Goal: Navigation & Orientation: Find specific page/section

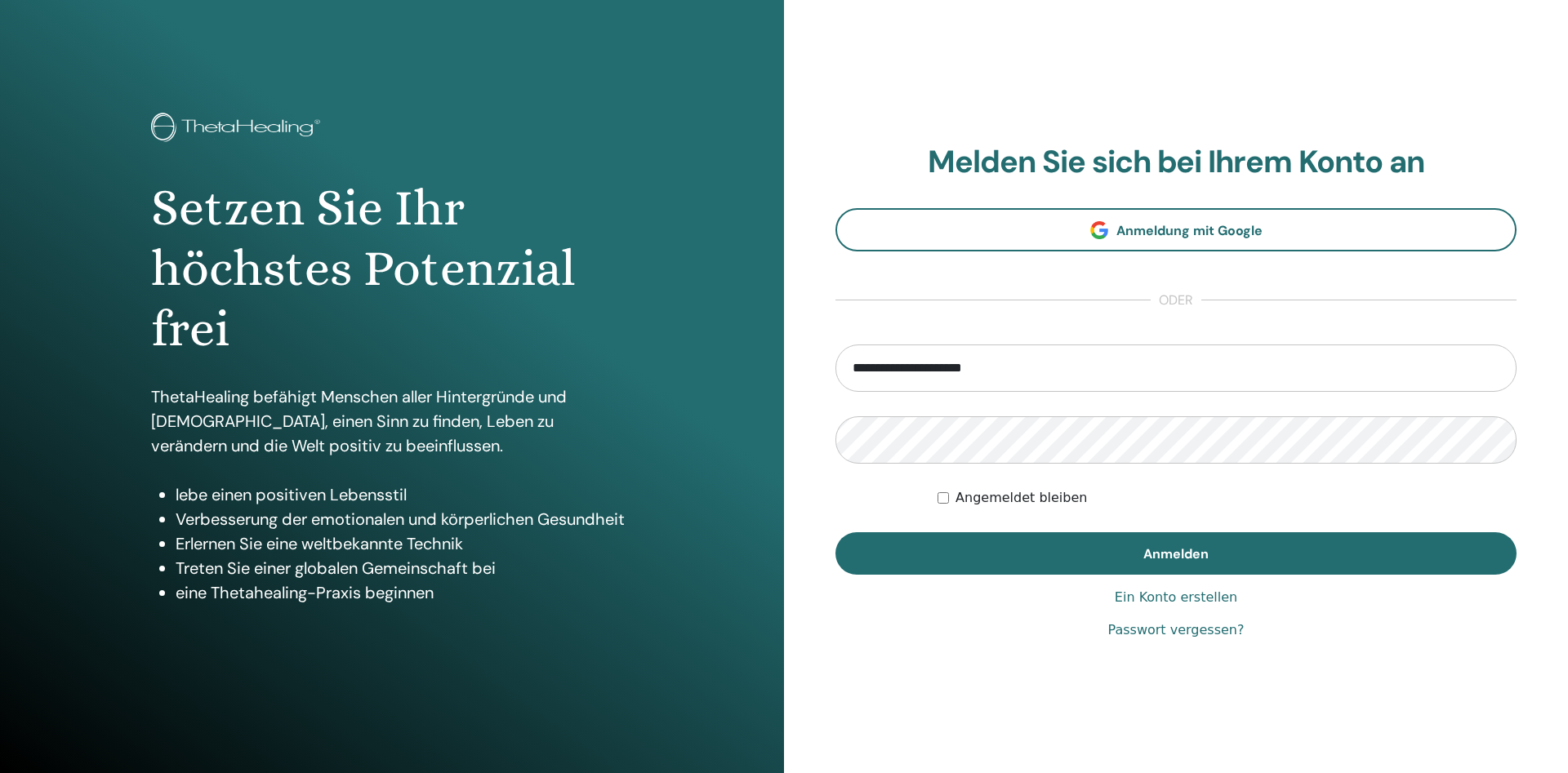
type input "**********"
click at [836, 532] on button "Anmelden" at bounding box center [1176, 553] width 681 height 43
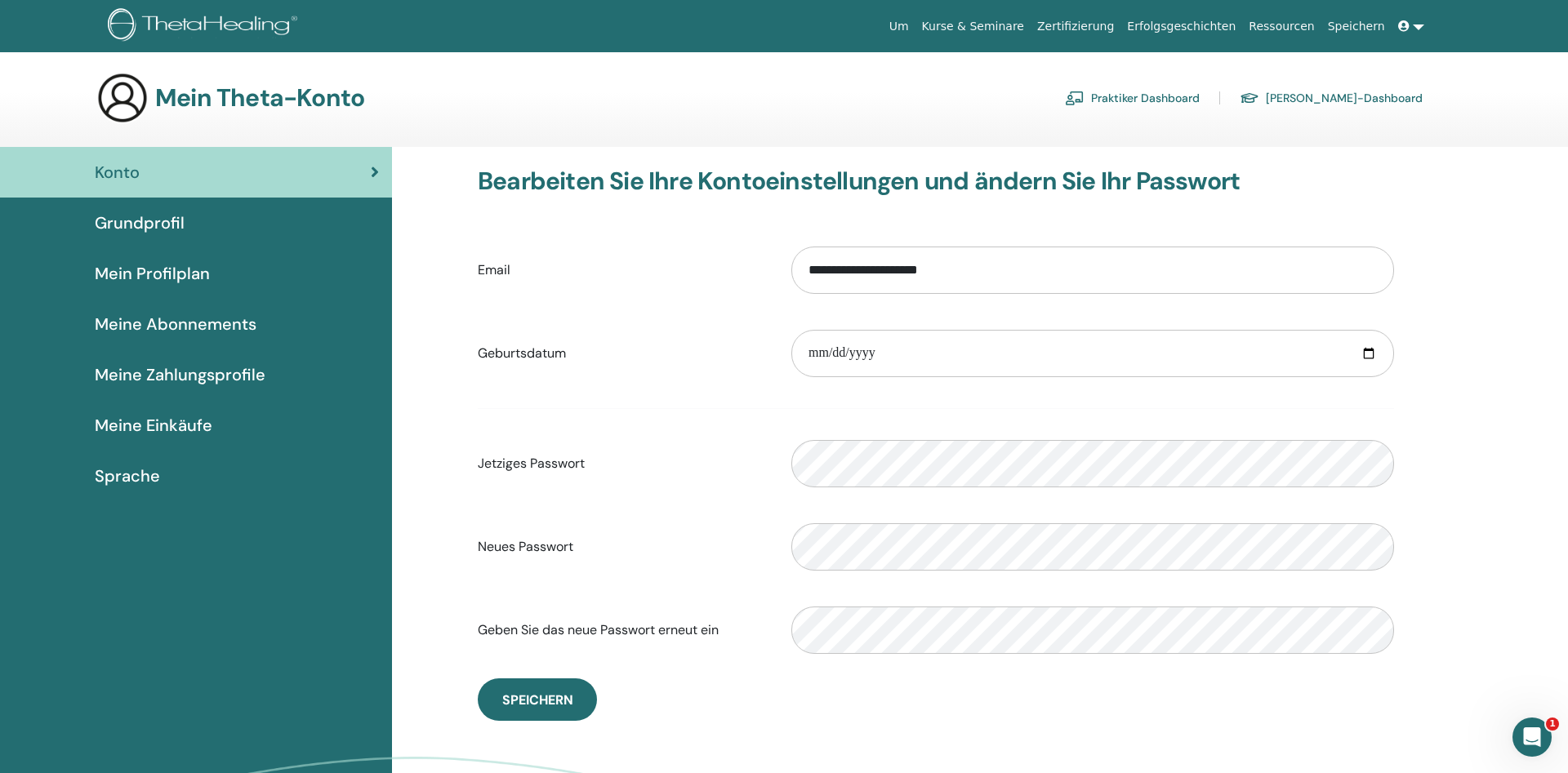
click at [154, 224] on span "Grundprofil" at bounding box center [139, 223] width 90 height 24
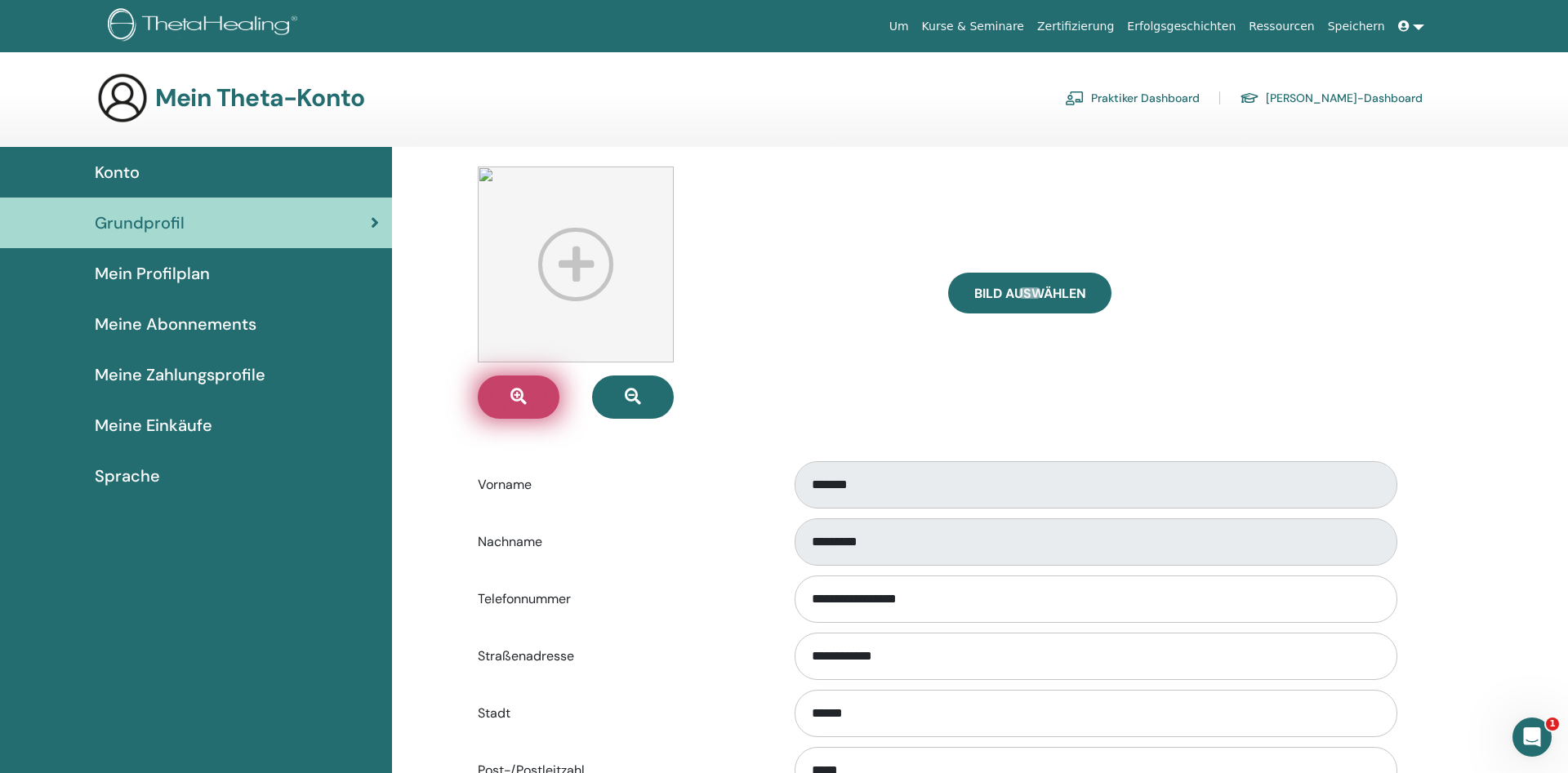
click at [526, 401] on icon "button" at bounding box center [518, 396] width 17 height 17
click at [516, 398] on icon "button" at bounding box center [518, 396] width 17 height 17
click at [572, 265] on img at bounding box center [575, 264] width 196 height 196
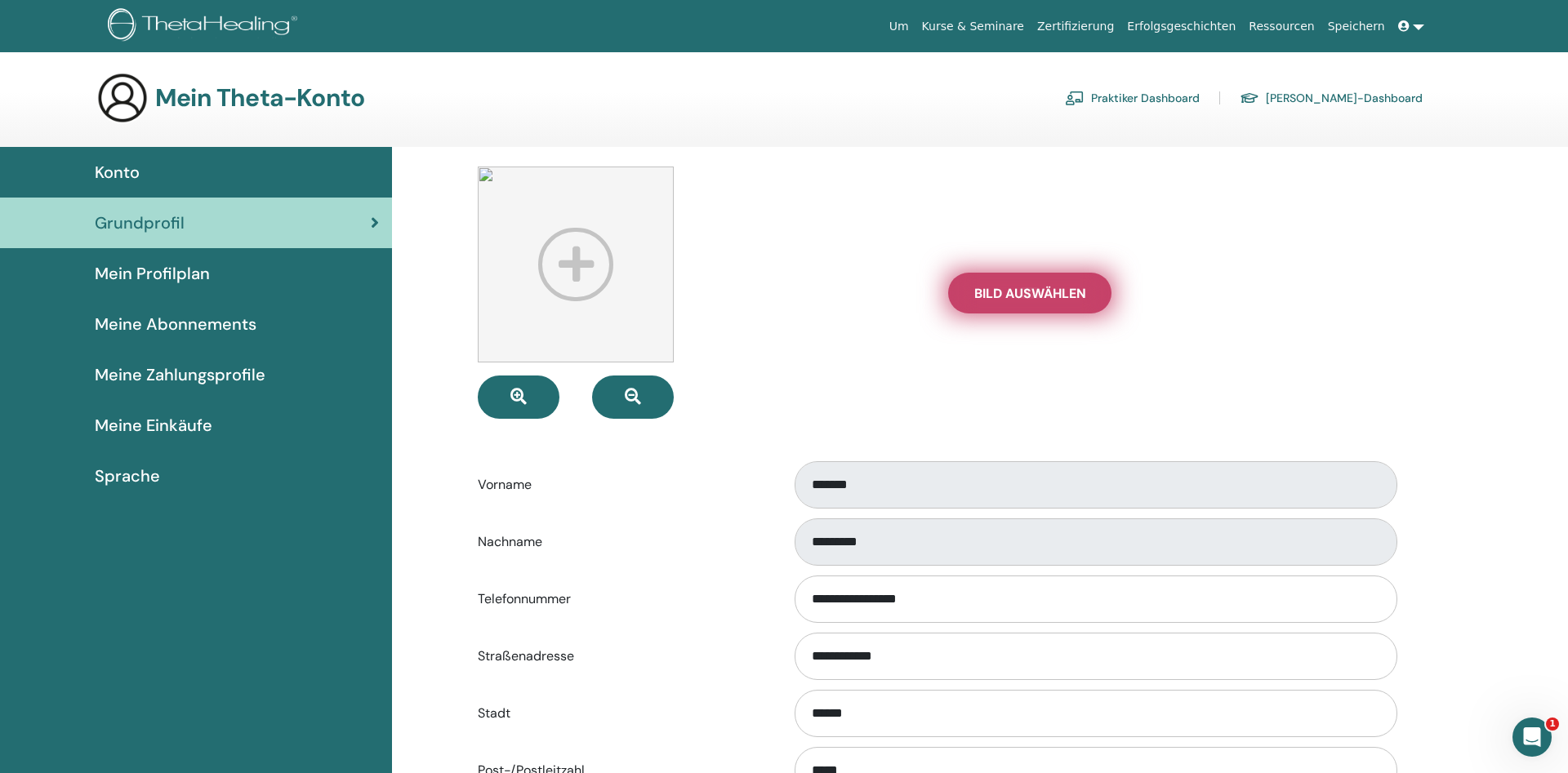
click at [1031, 301] on span "Bild auswählen" at bounding box center [1031, 294] width 112 height 17
click at [1031, 299] on input "Bild auswählen" at bounding box center [1030, 293] width 21 height 11
type input "**********"
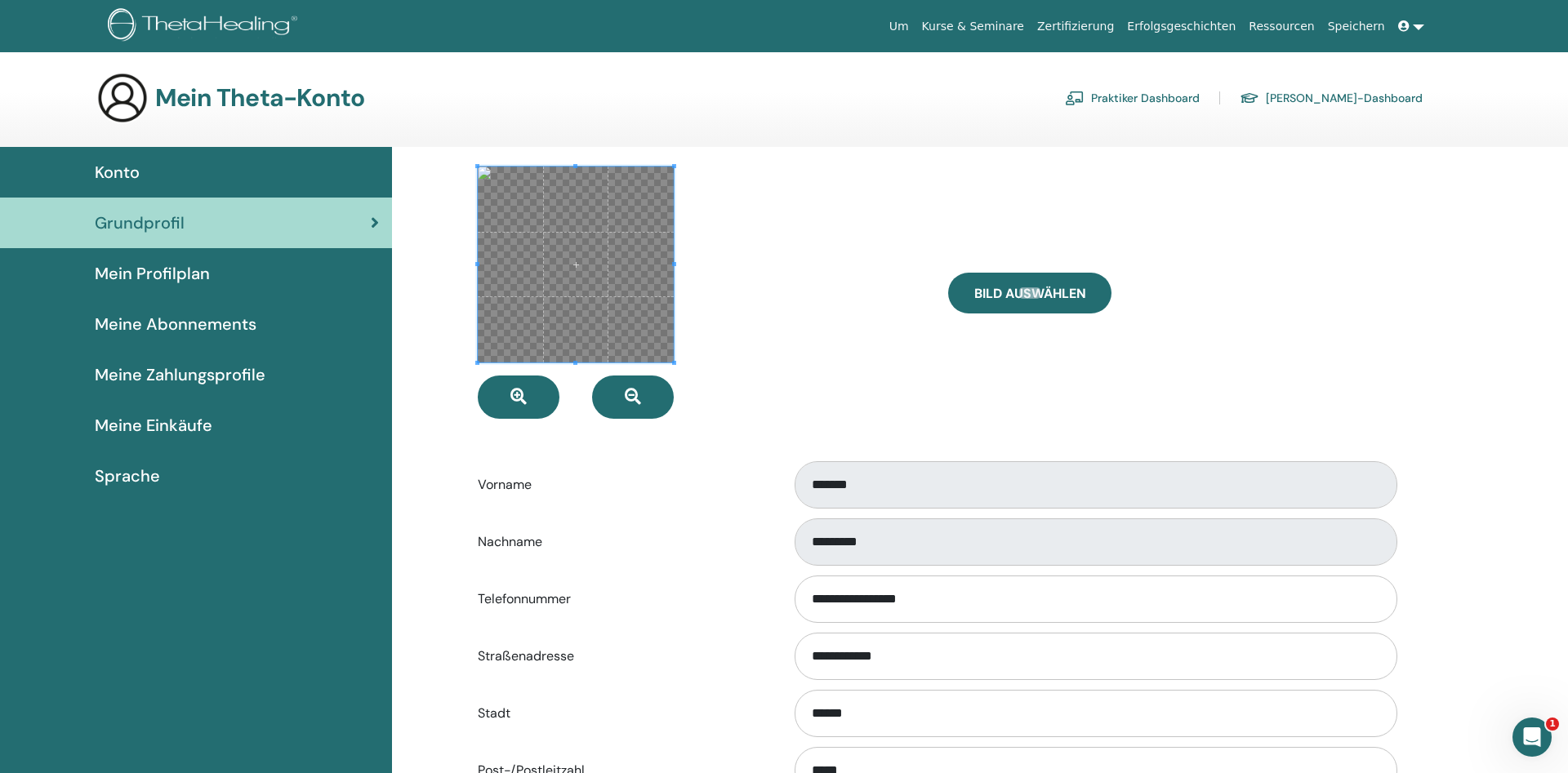
click at [838, 370] on div at bounding box center [700, 293] width 470 height 252
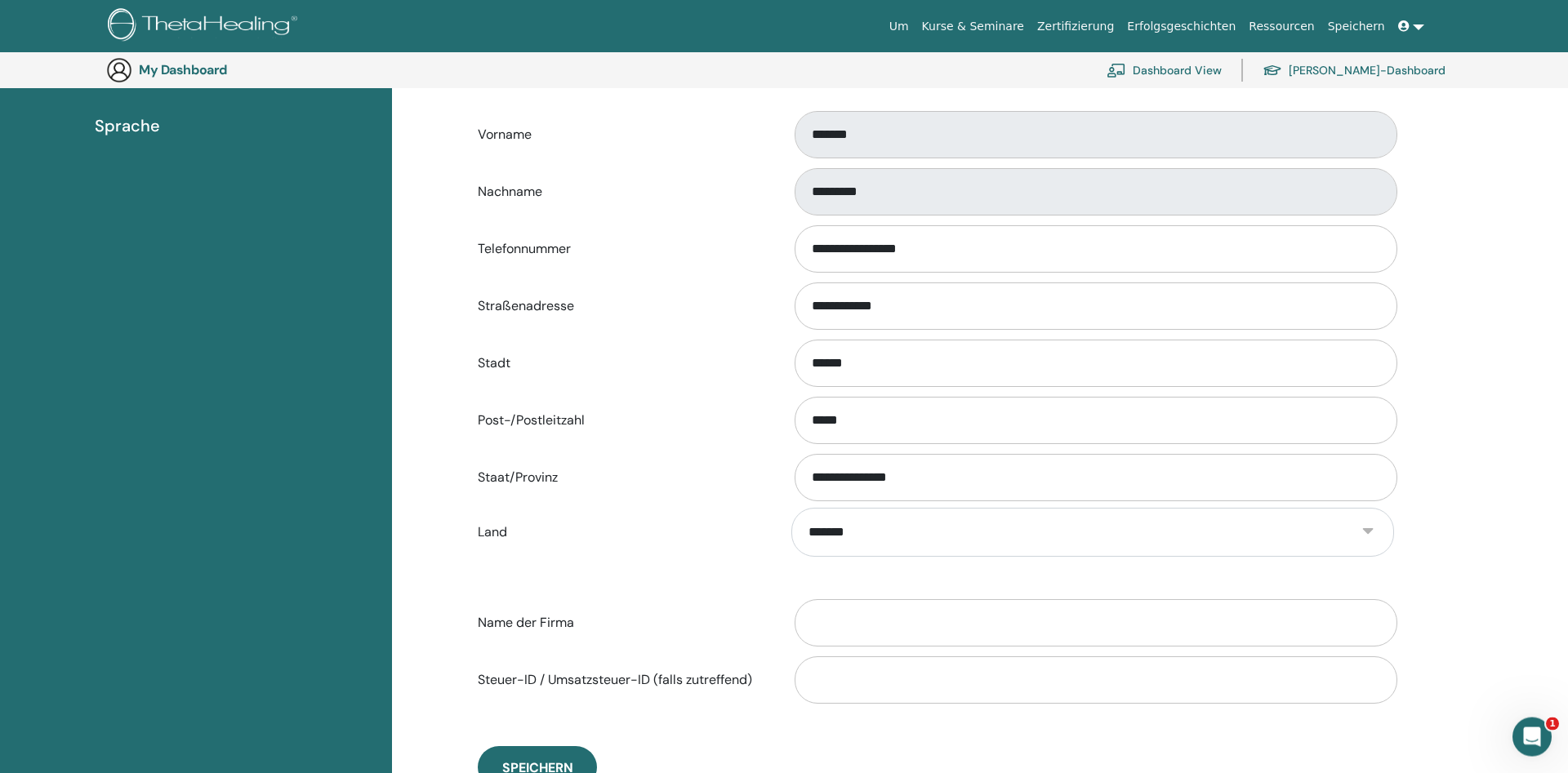
scroll to position [536, 0]
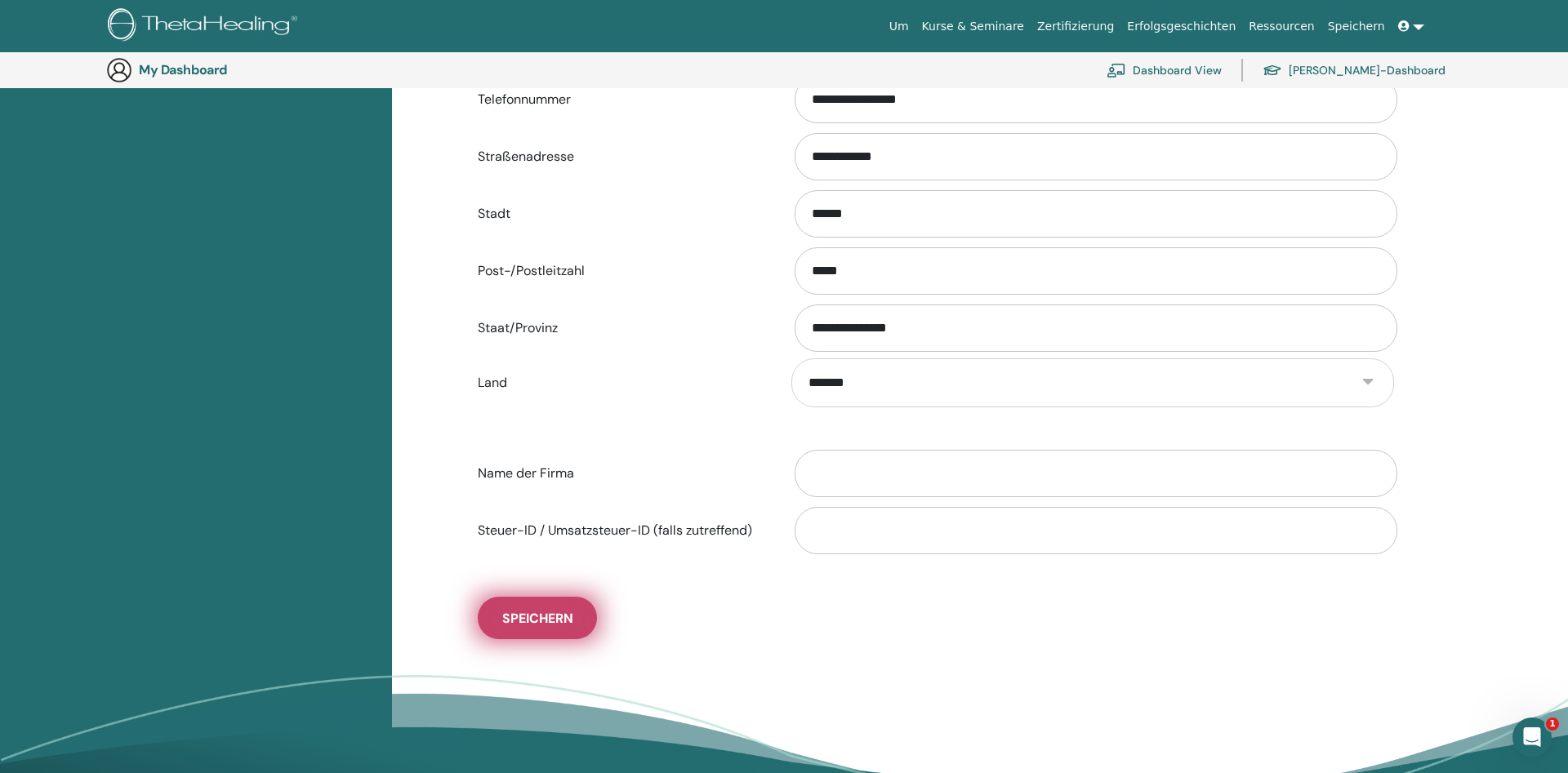
click at [555, 623] on span "Speichern" at bounding box center [538, 619] width 71 height 17
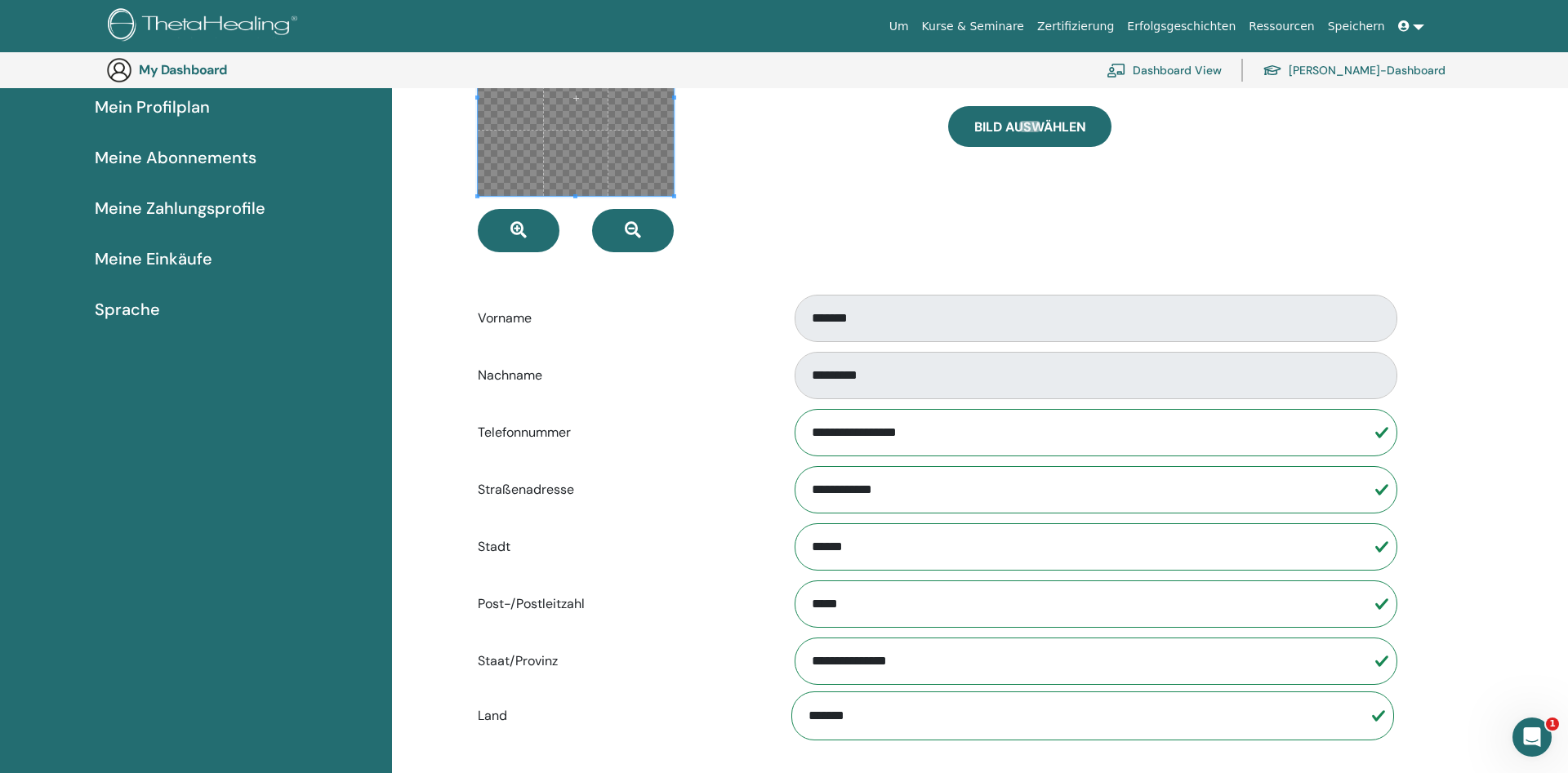
scroll to position [0, 0]
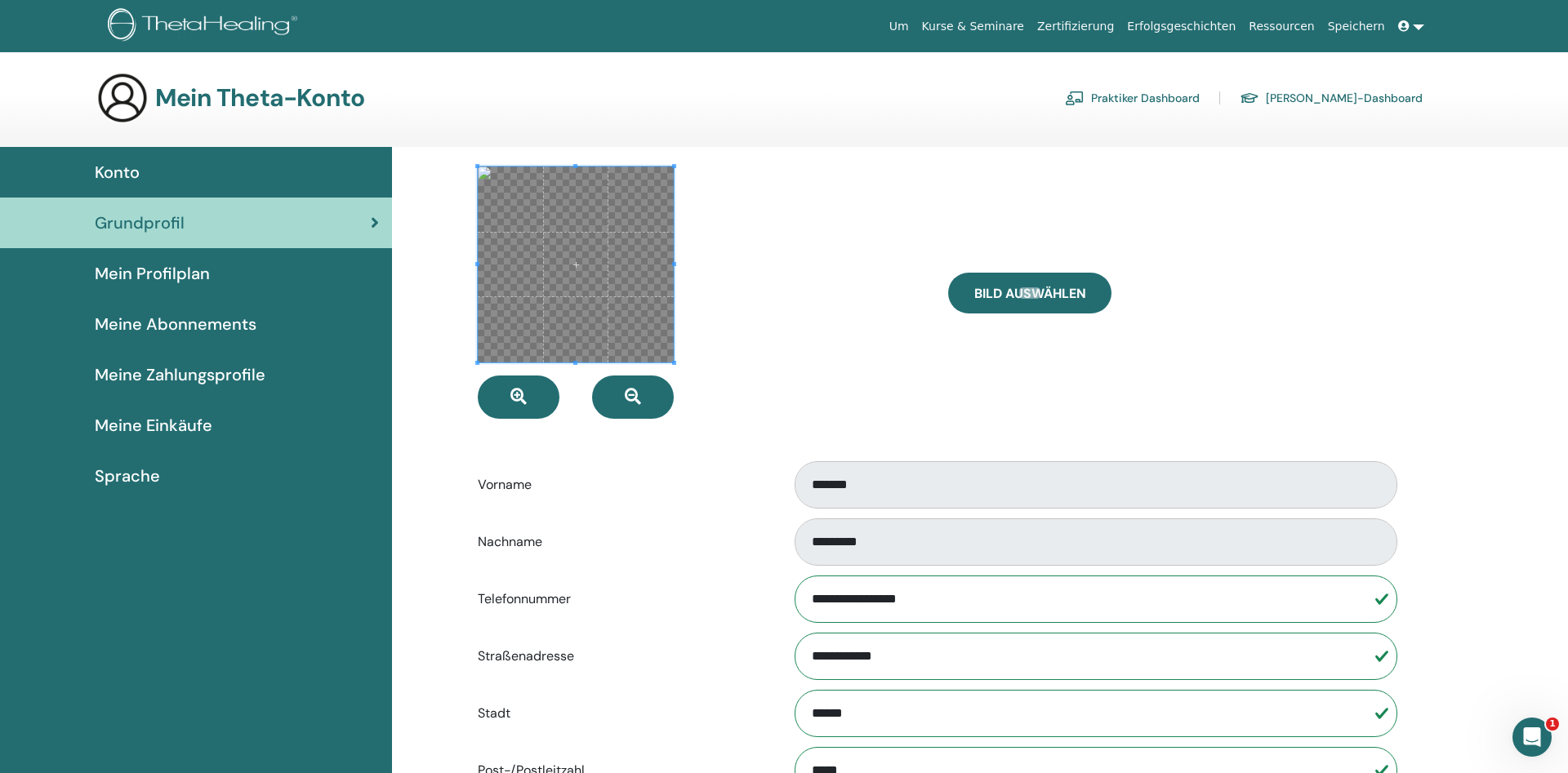
click at [750, 326] on div at bounding box center [700, 293] width 470 height 252
click at [460, 379] on div "**********" at bounding box center [936, 653] width 980 height 1012
click at [443, 398] on div "**********" at bounding box center [980, 743] width 1177 height 1191
click at [540, 400] on button "button" at bounding box center [518, 397] width 82 height 43
click at [861, 342] on div at bounding box center [700, 293] width 470 height 252
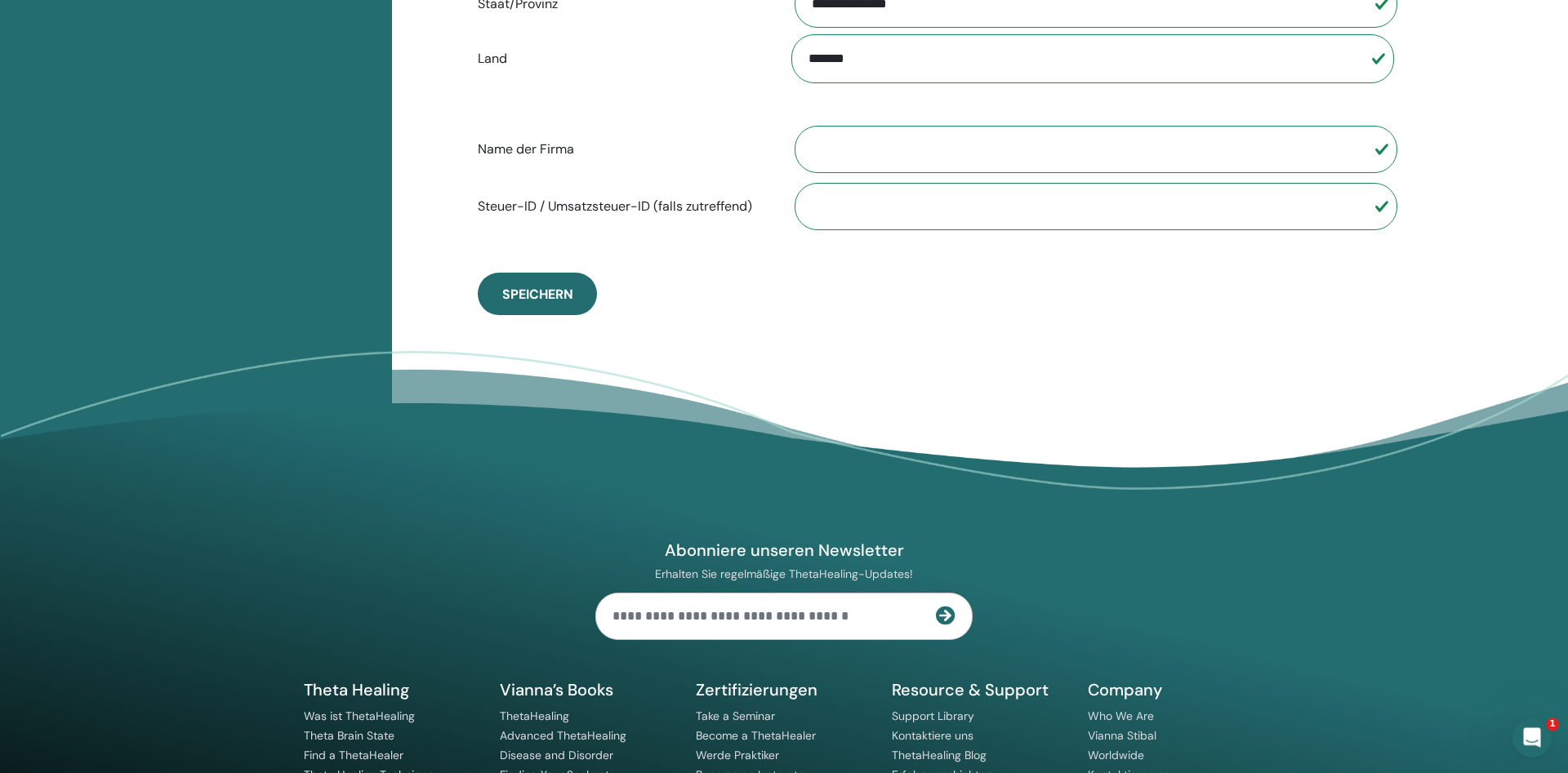
scroll to position [869, 0]
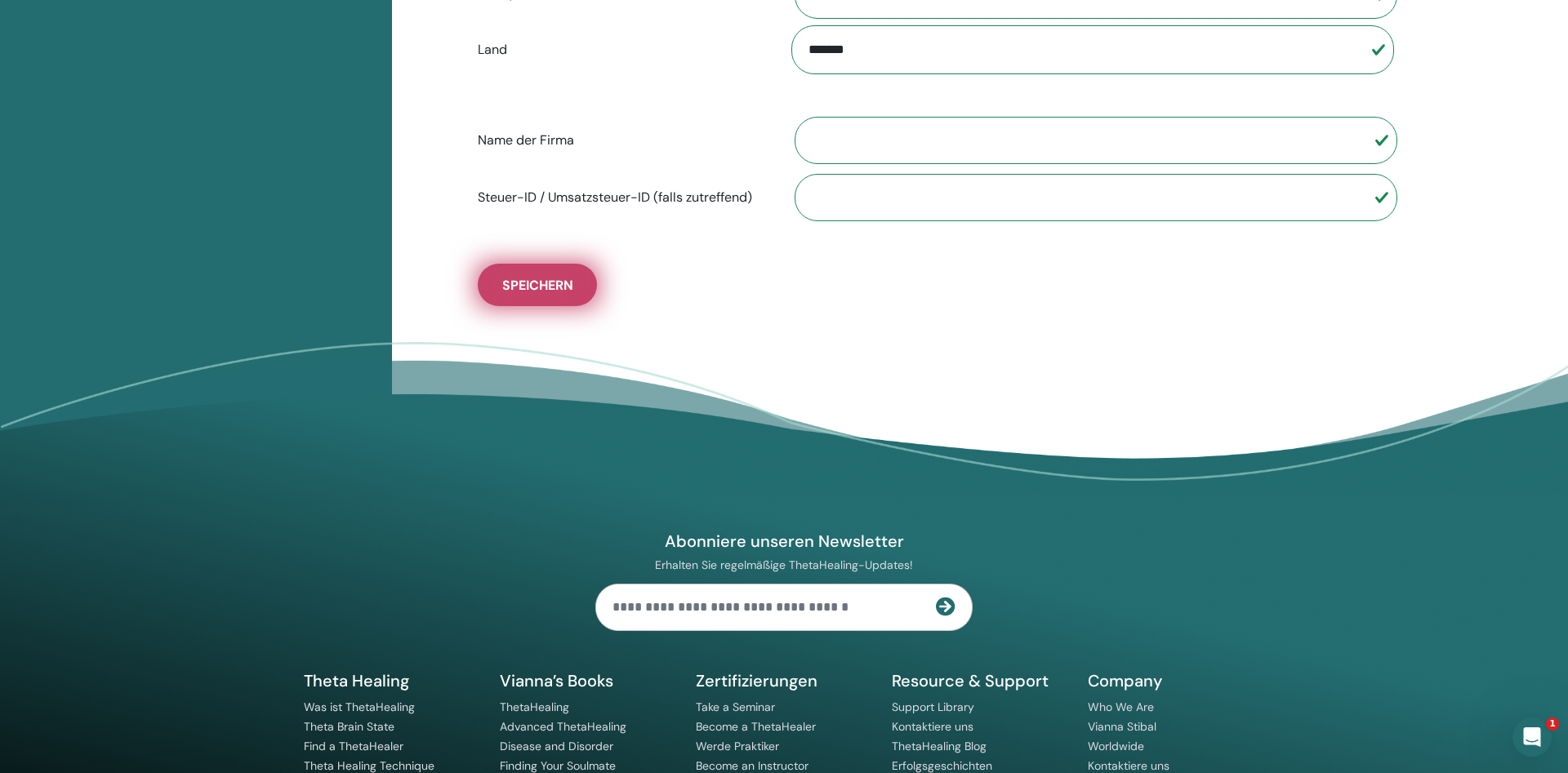
click at [571, 272] on button "Speichern" at bounding box center [537, 284] width 119 height 43
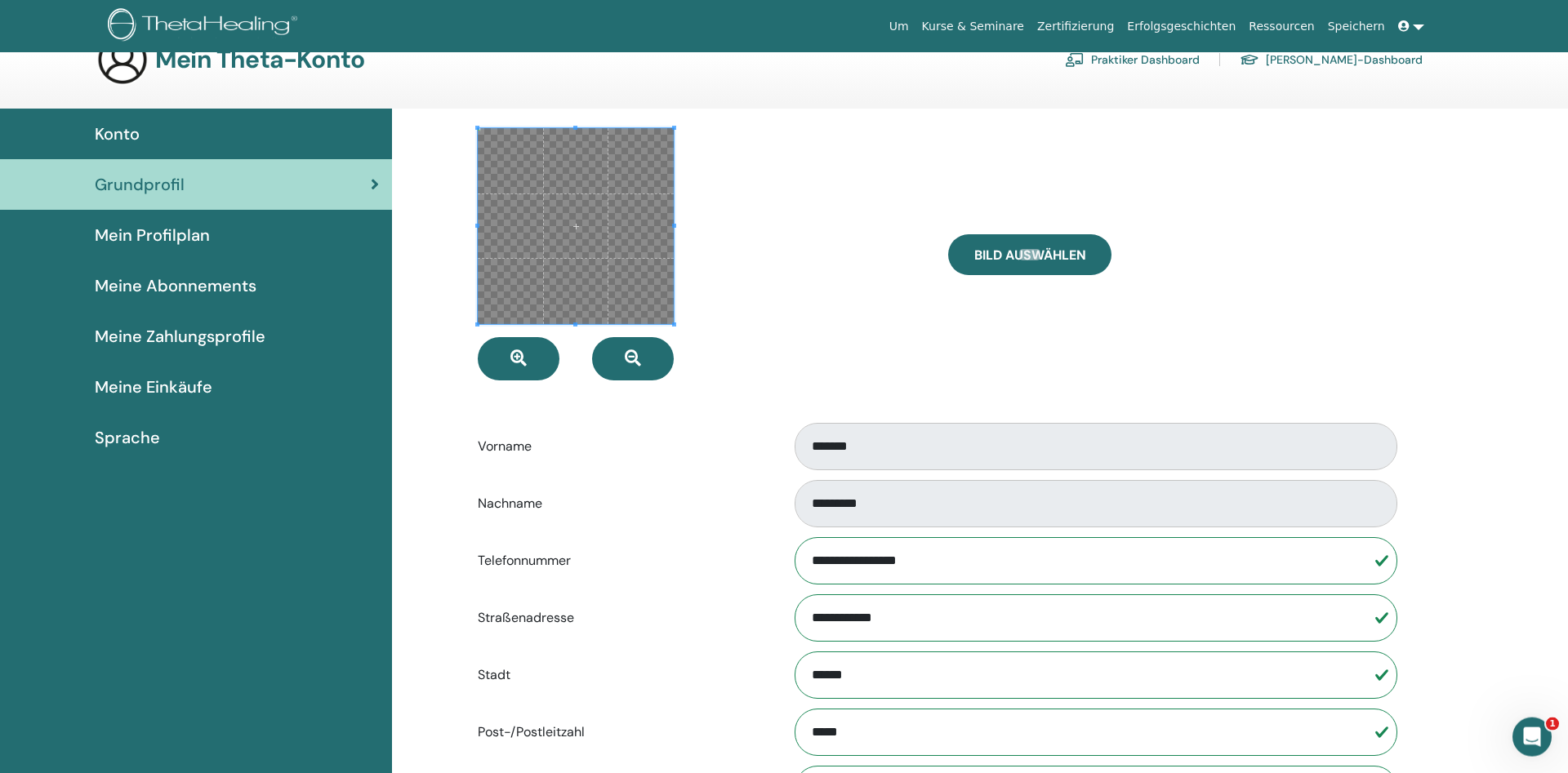
scroll to position [0, 0]
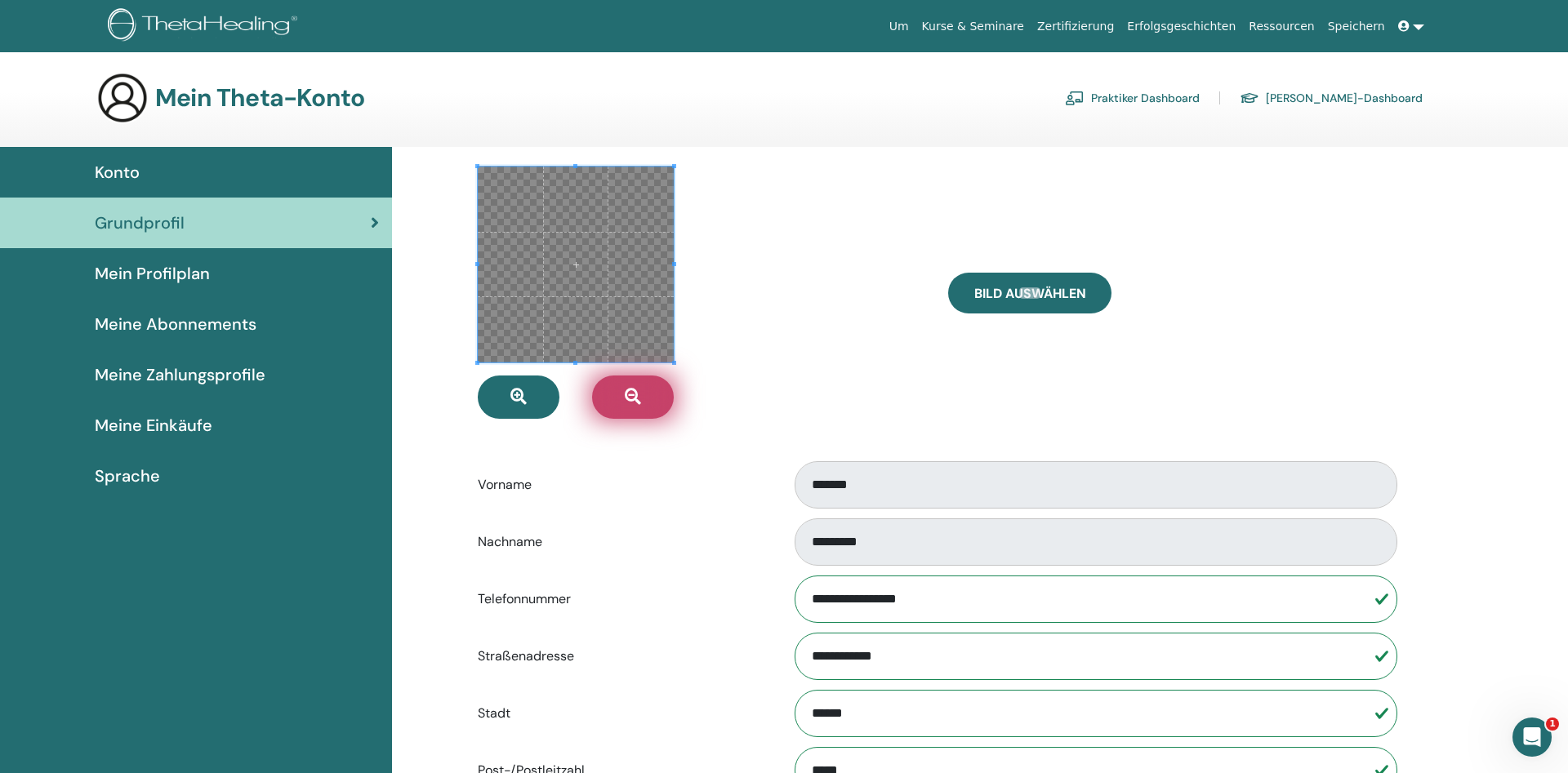
click at [640, 401] on icon "button" at bounding box center [633, 396] width 17 height 17
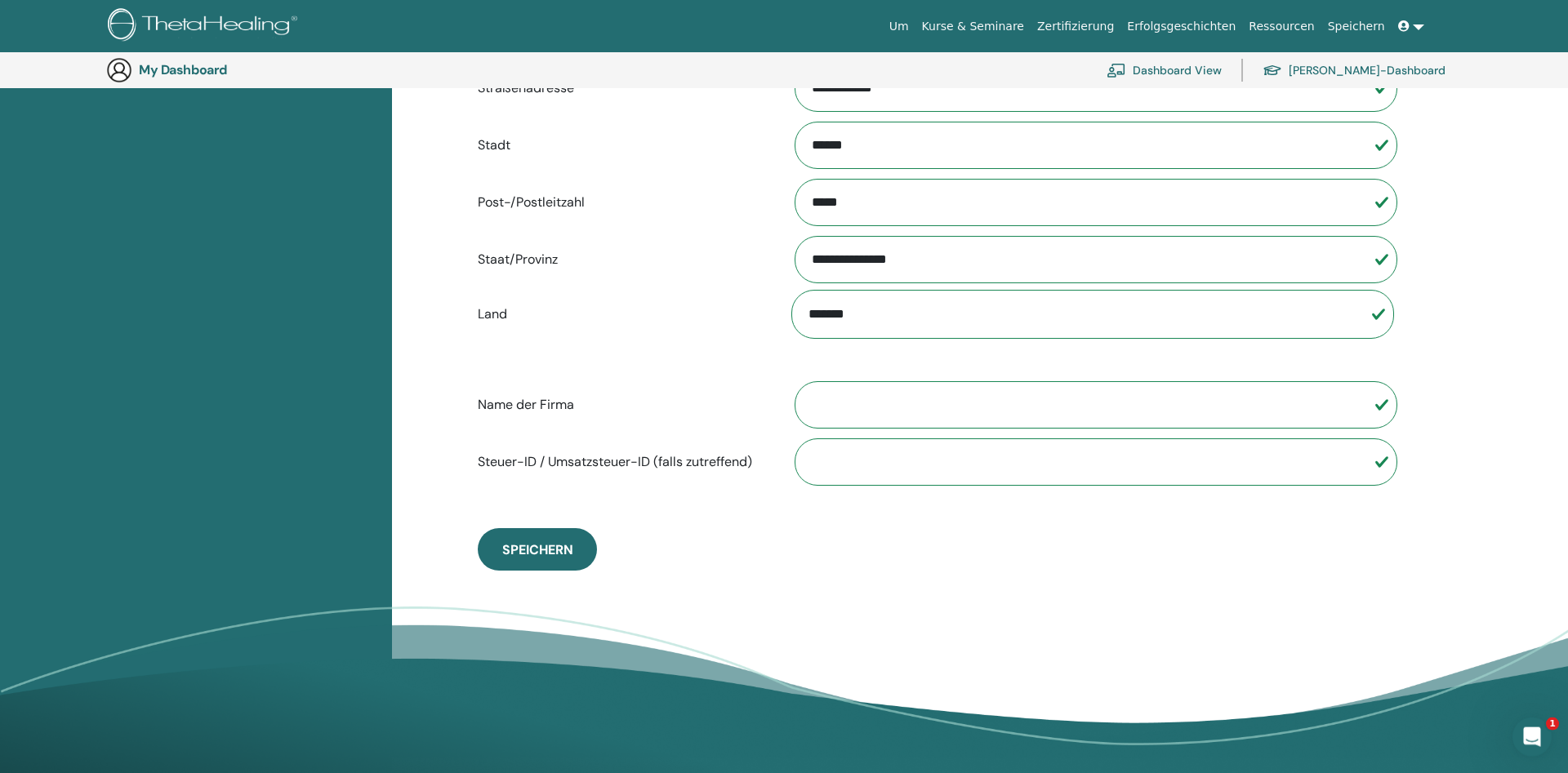
scroll to position [703, 0]
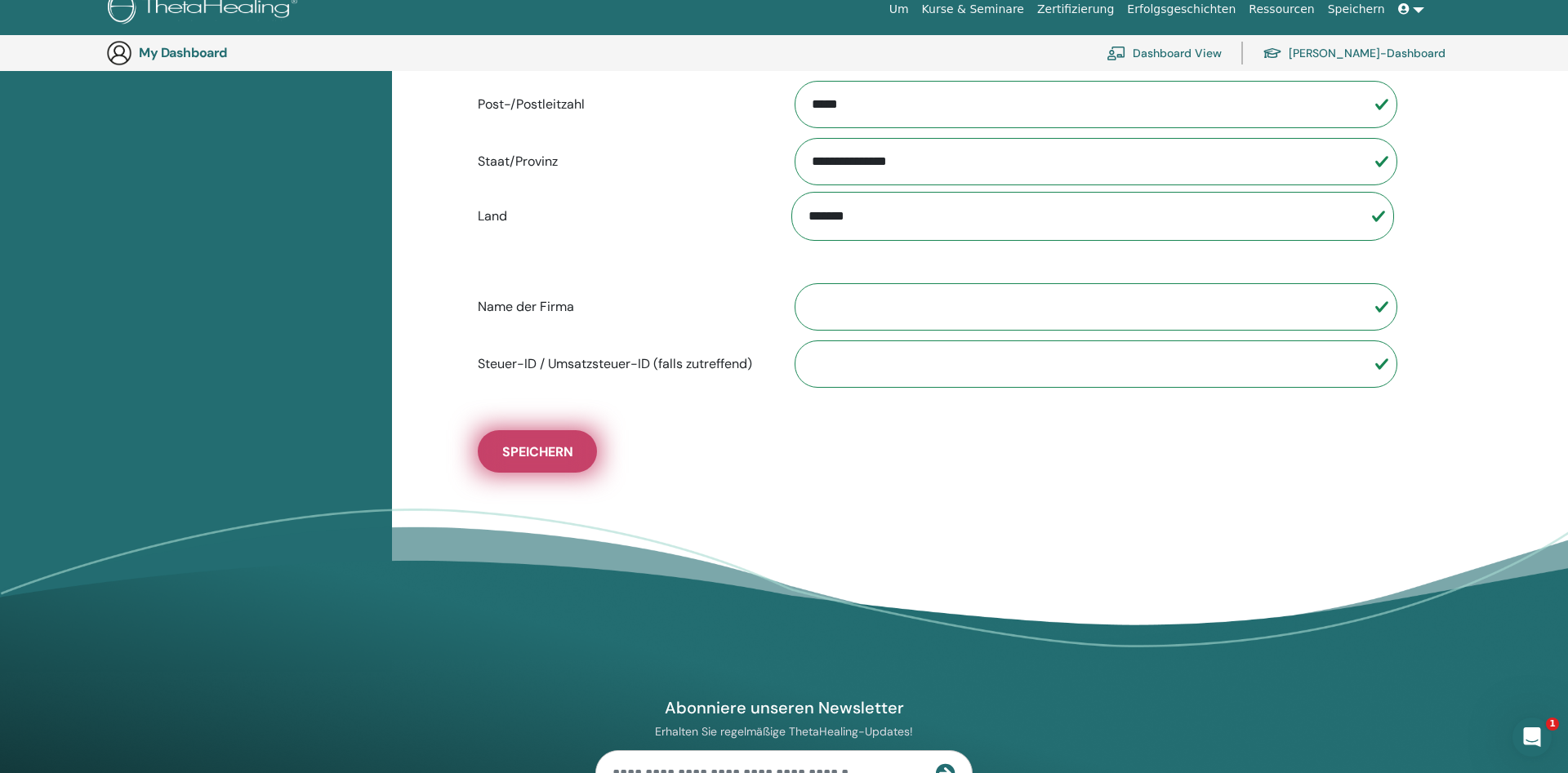
click at [575, 458] on button "Speichern" at bounding box center [537, 451] width 119 height 43
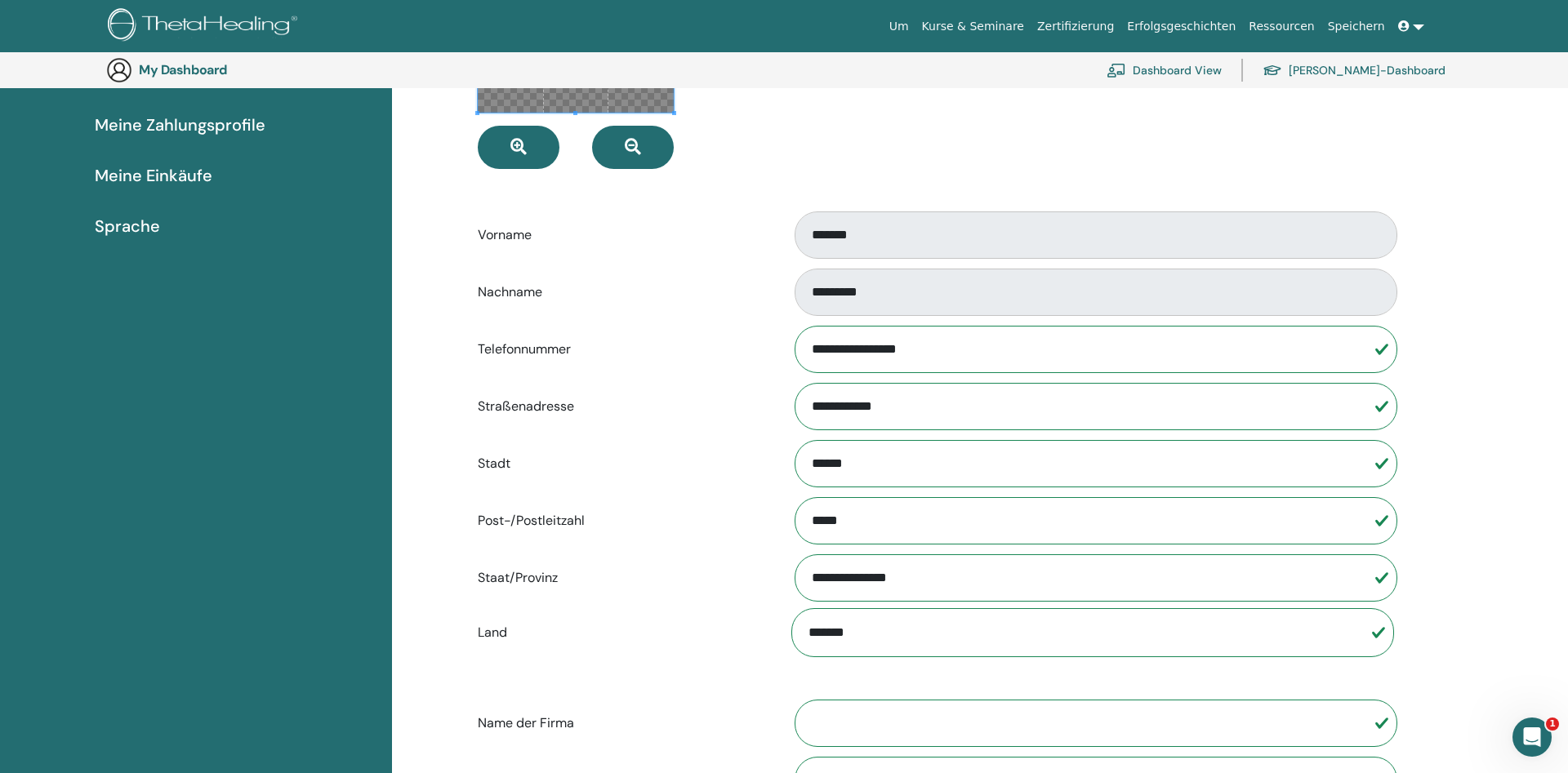
scroll to position [0, 0]
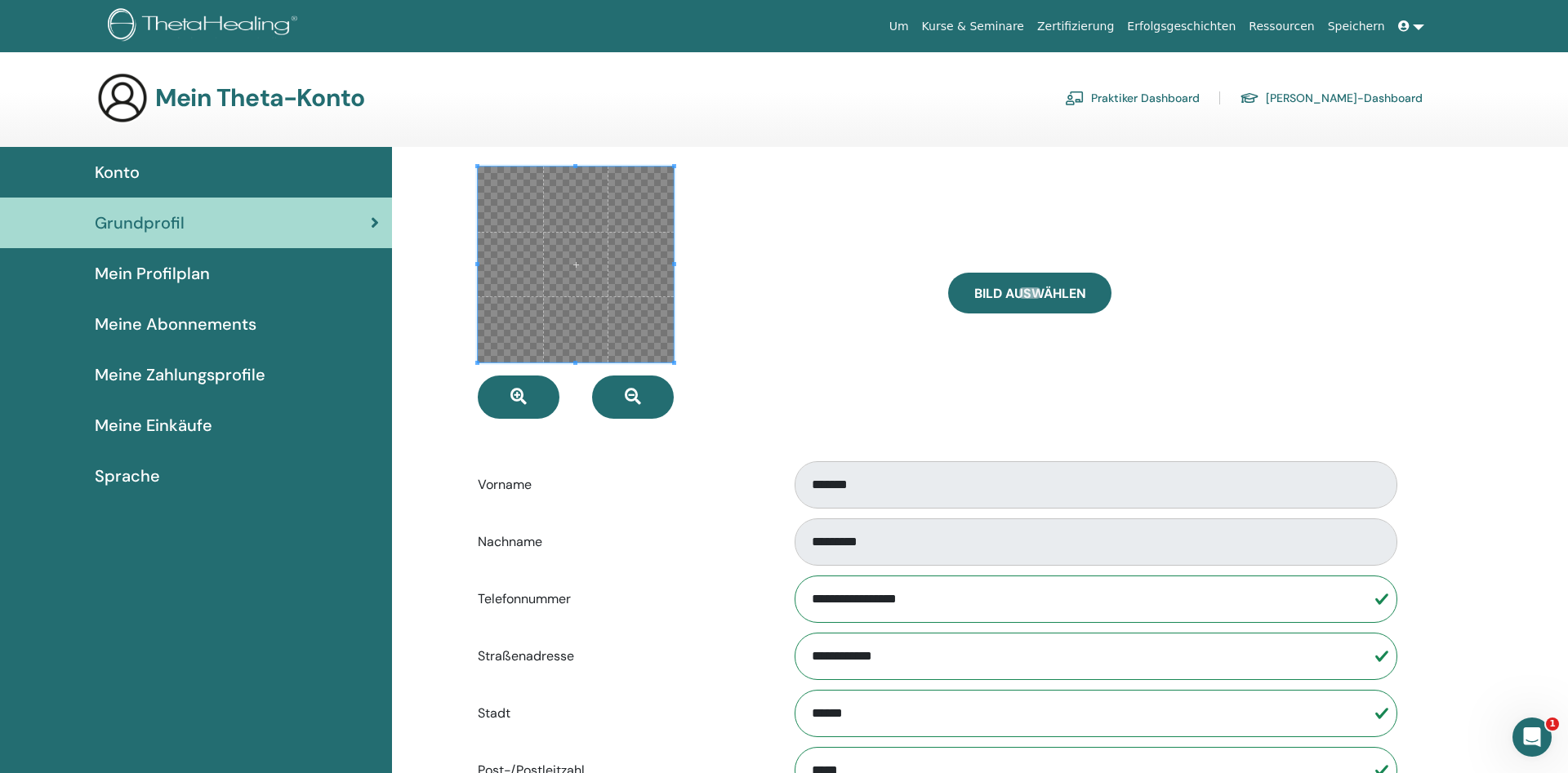
click at [161, 278] on span "Mein Profilplan" at bounding box center [152, 274] width 115 height 24
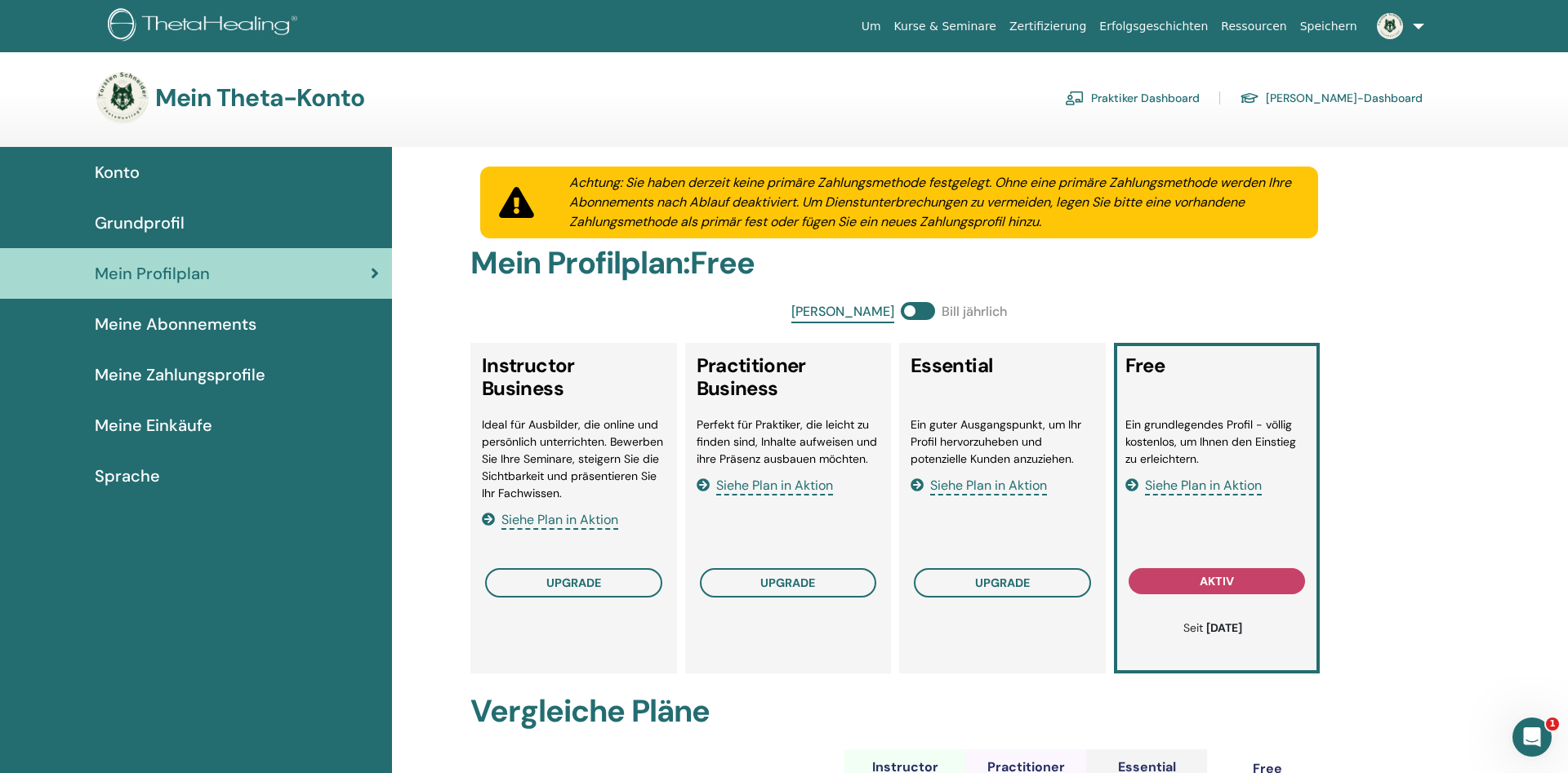
click at [111, 222] on span "Grundprofil" at bounding box center [139, 223] width 90 height 24
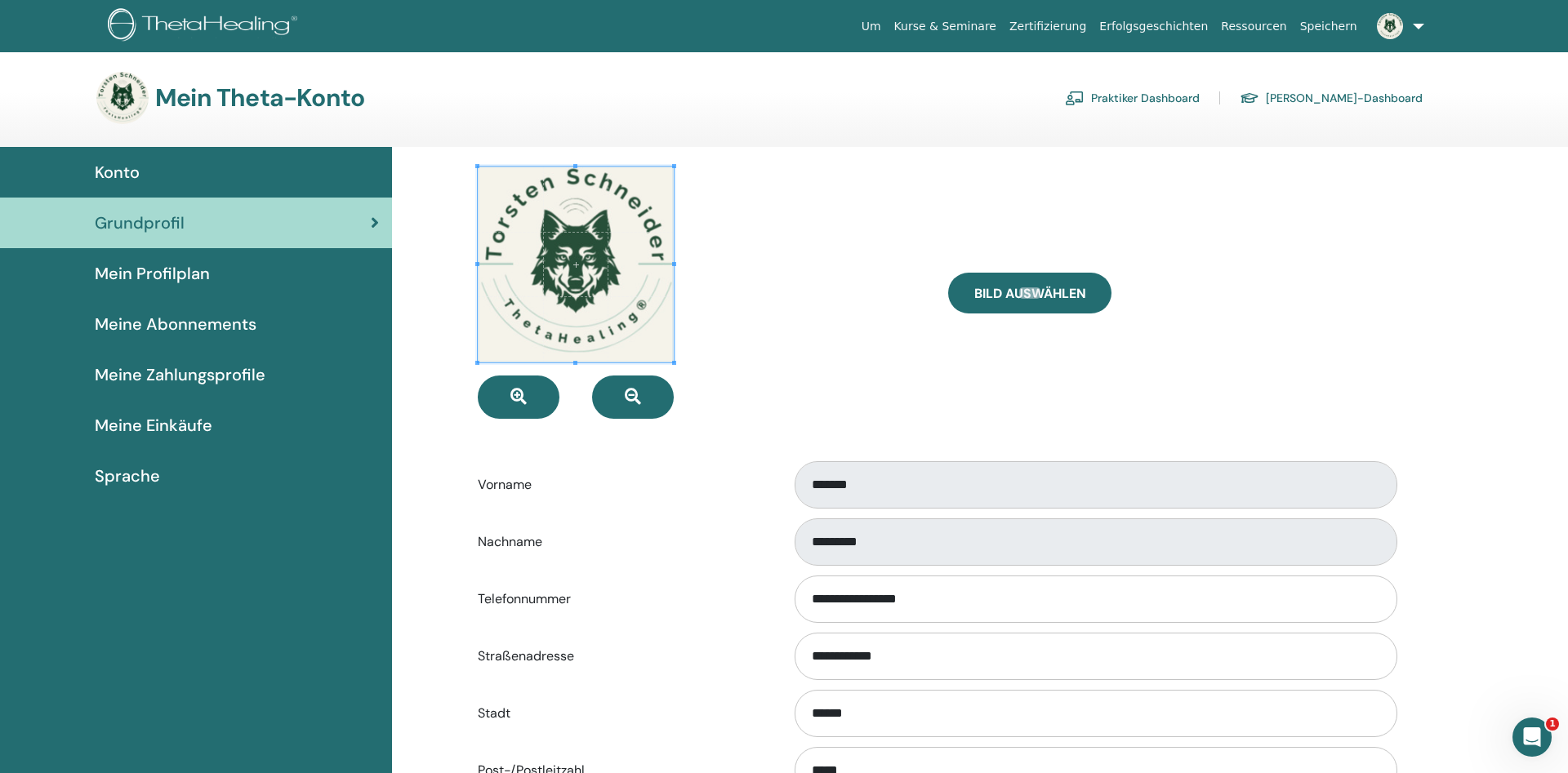
click at [119, 158] on link "Konto" at bounding box center [196, 172] width 392 height 50
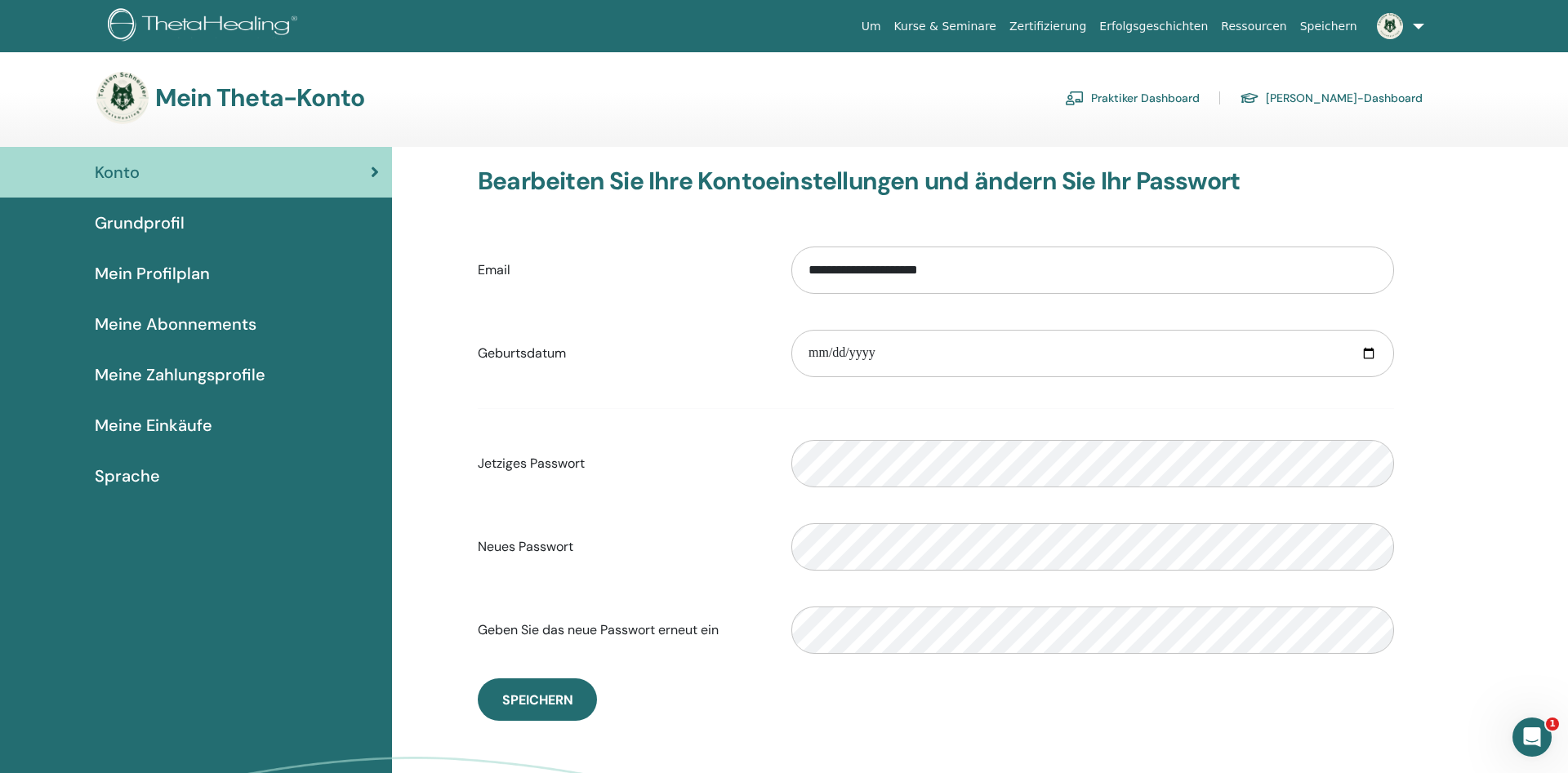
click at [163, 422] on span "Meine Einkäufe" at bounding box center [153, 425] width 117 height 24
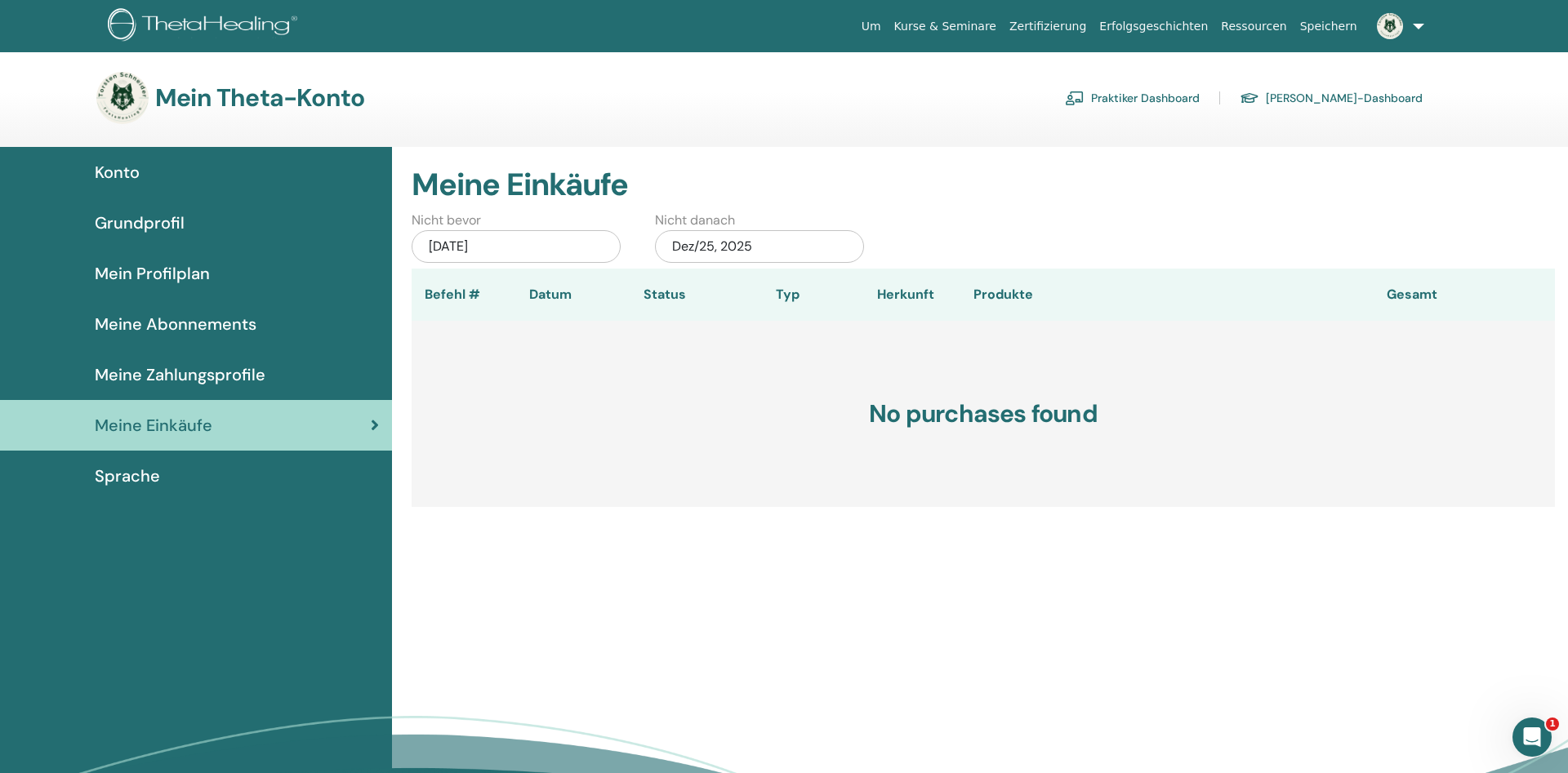
click at [117, 477] on span "Sprache" at bounding box center [127, 476] width 65 height 24
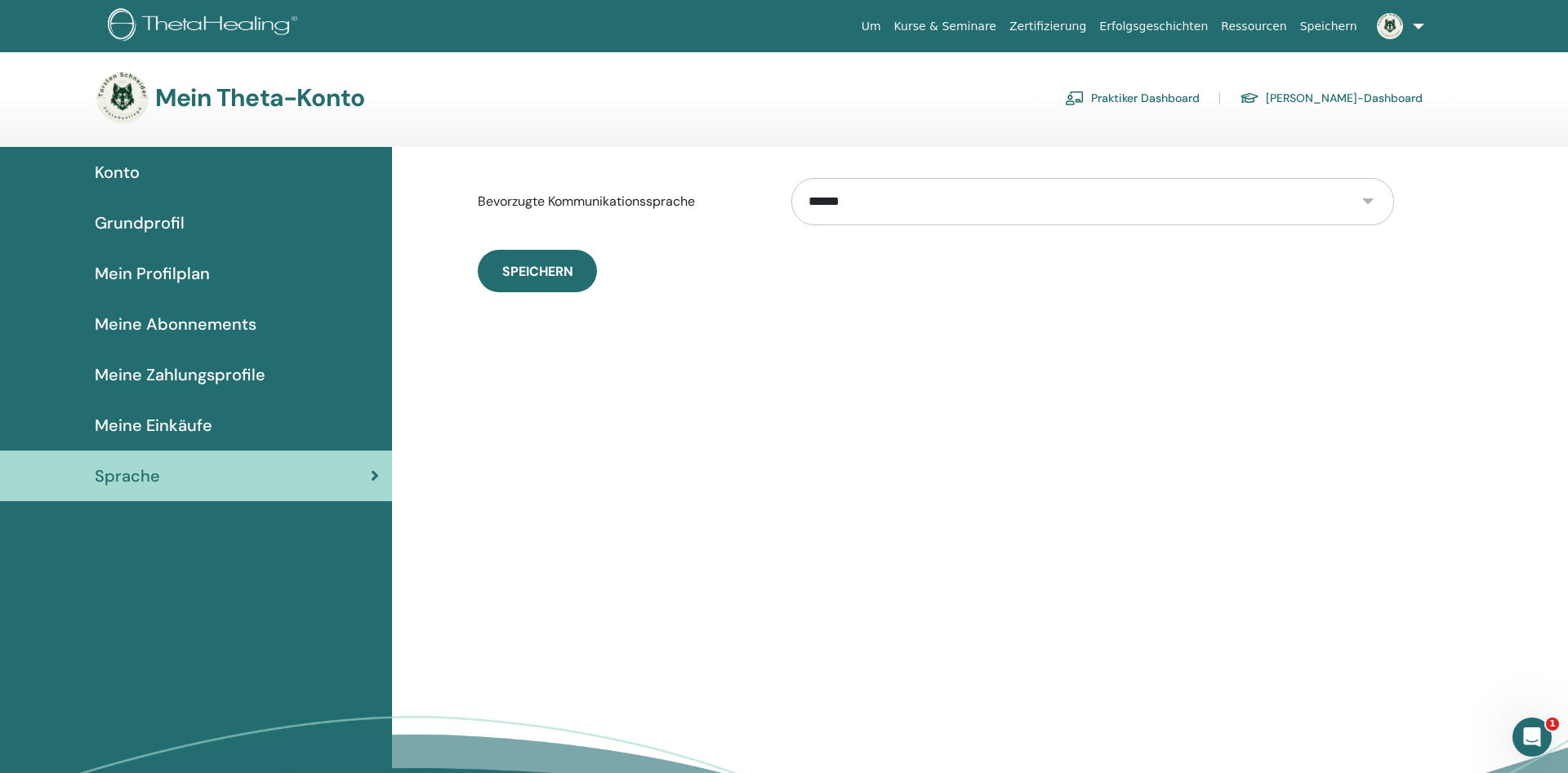
click at [115, 160] on span "Konto" at bounding box center [117, 172] width 45 height 24
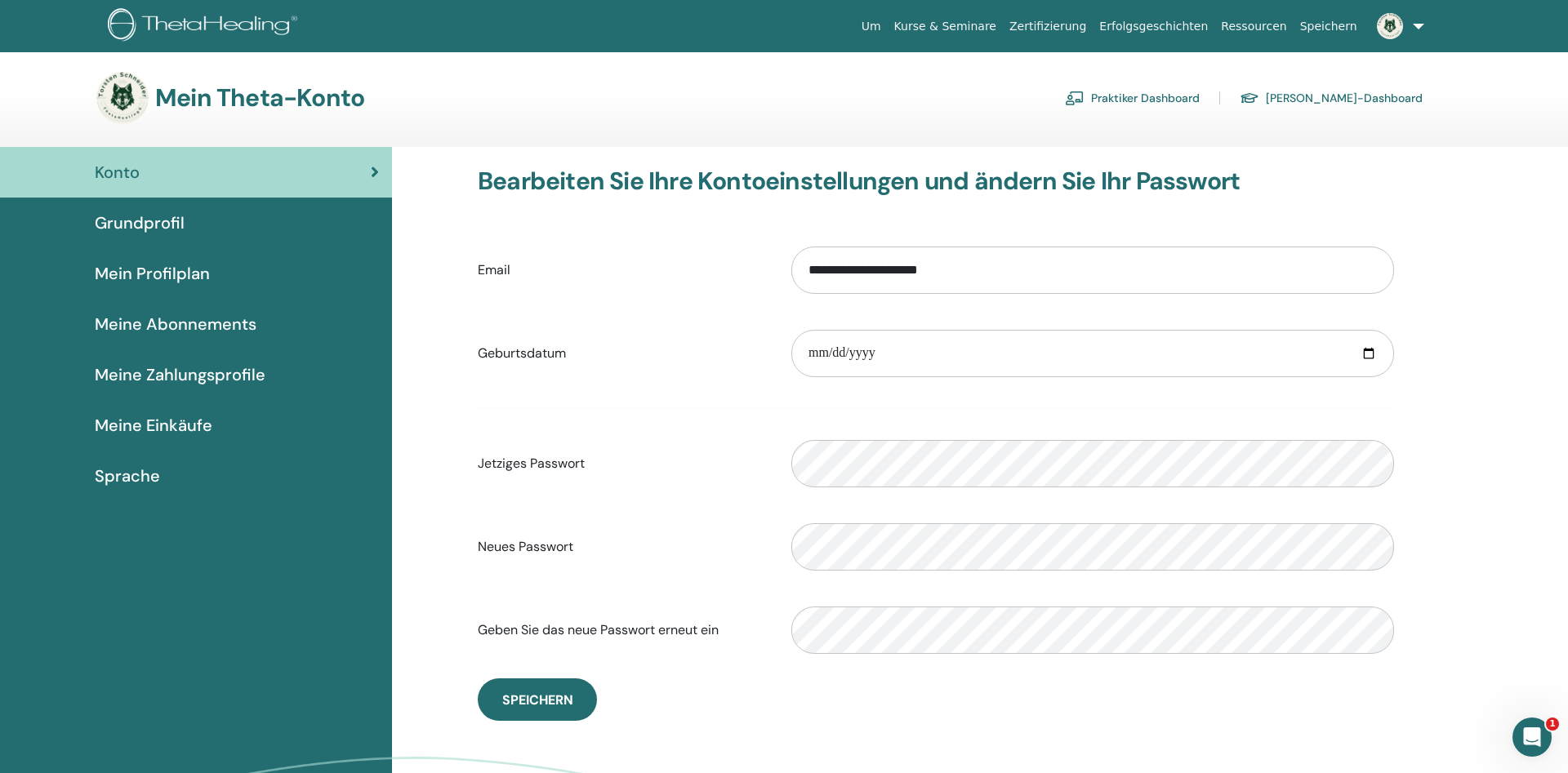
click at [1196, 101] on link "Praktiker Dashboard" at bounding box center [1132, 98] width 135 height 26
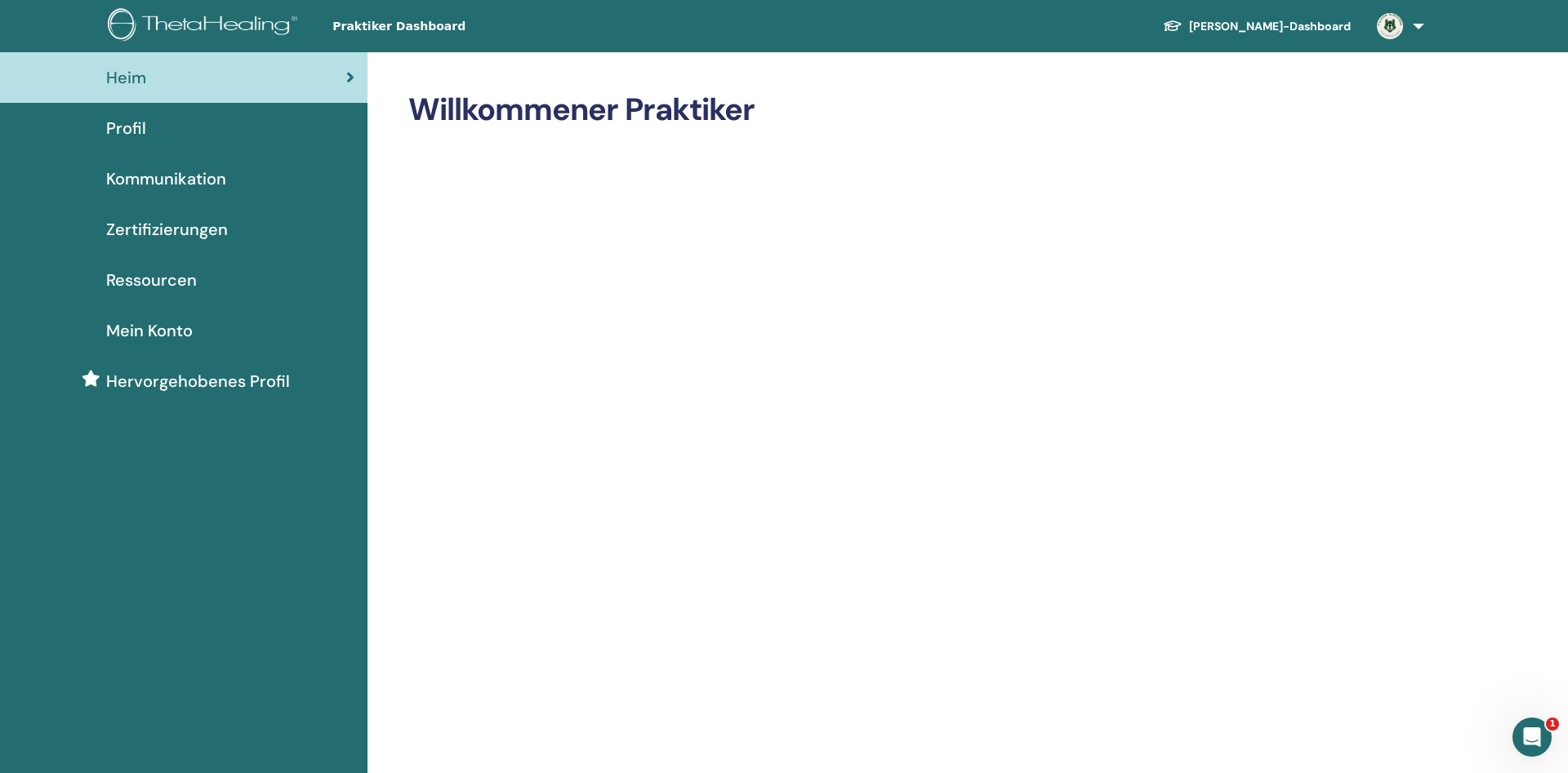
click at [177, 379] on span "Hervorgehobenes Profil" at bounding box center [197, 382] width 183 height 24
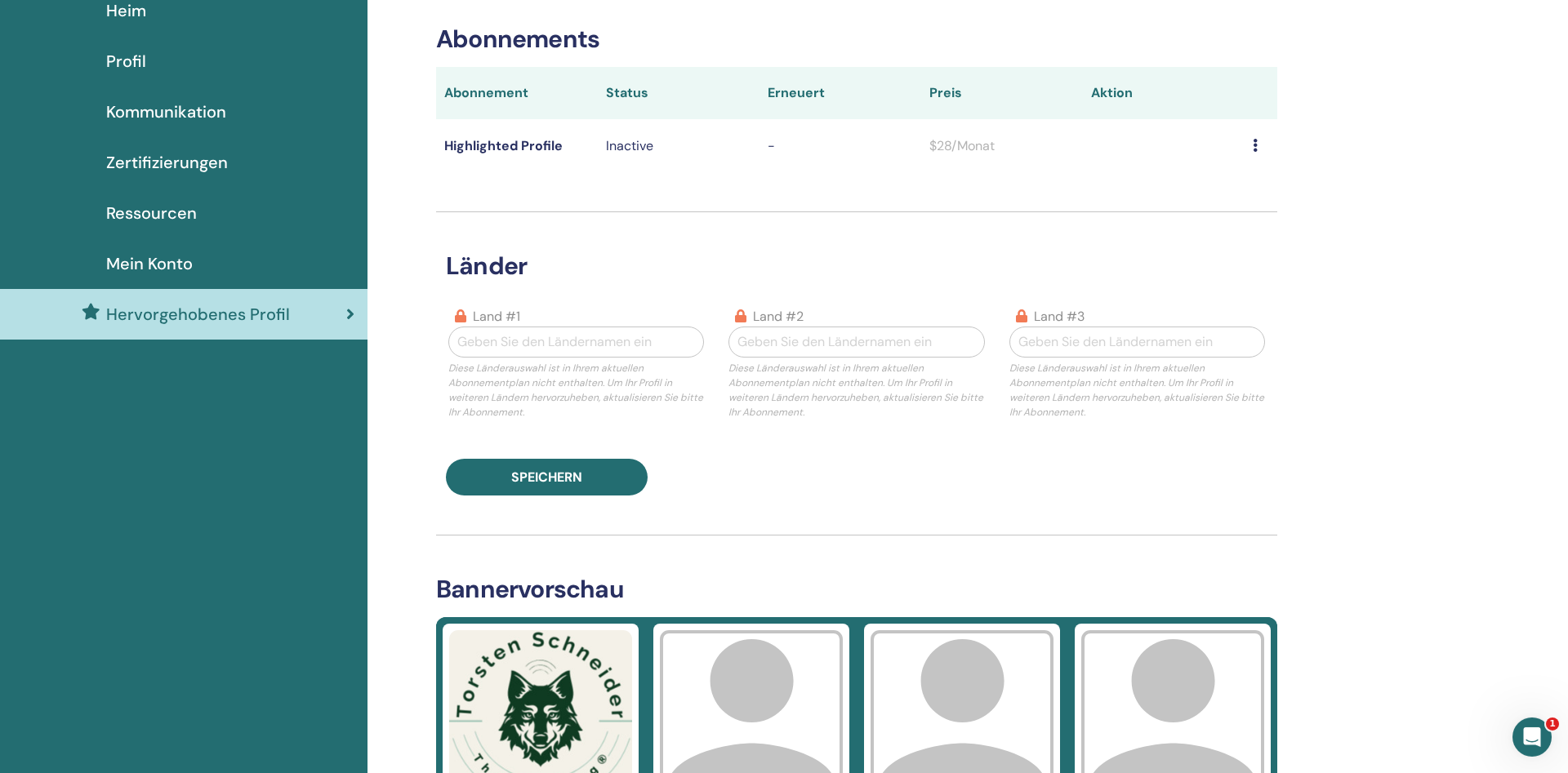
scroll to position [250, 0]
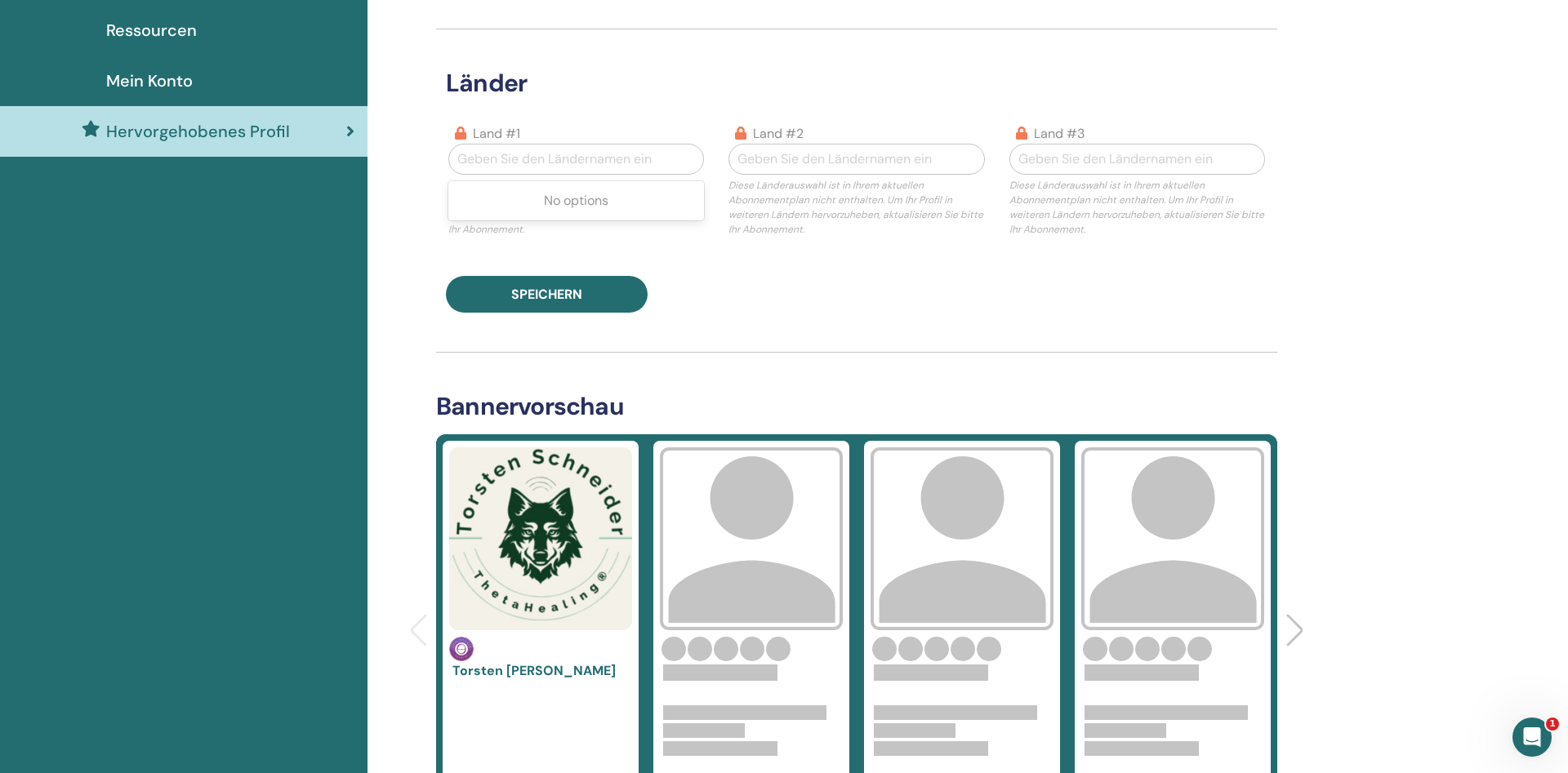
click at [557, 160] on div at bounding box center [576, 159] width 237 height 23
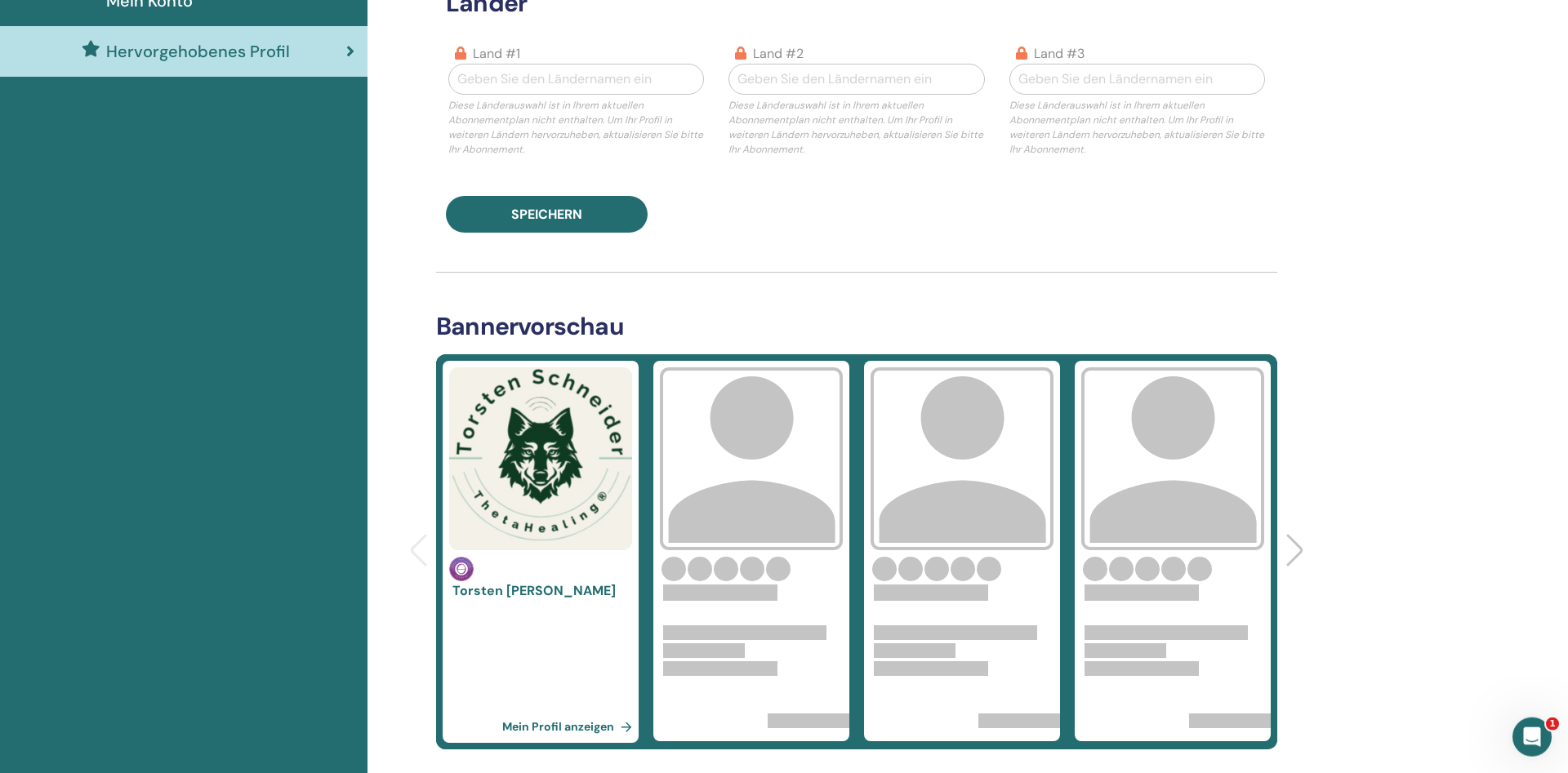
scroll to position [500, 0]
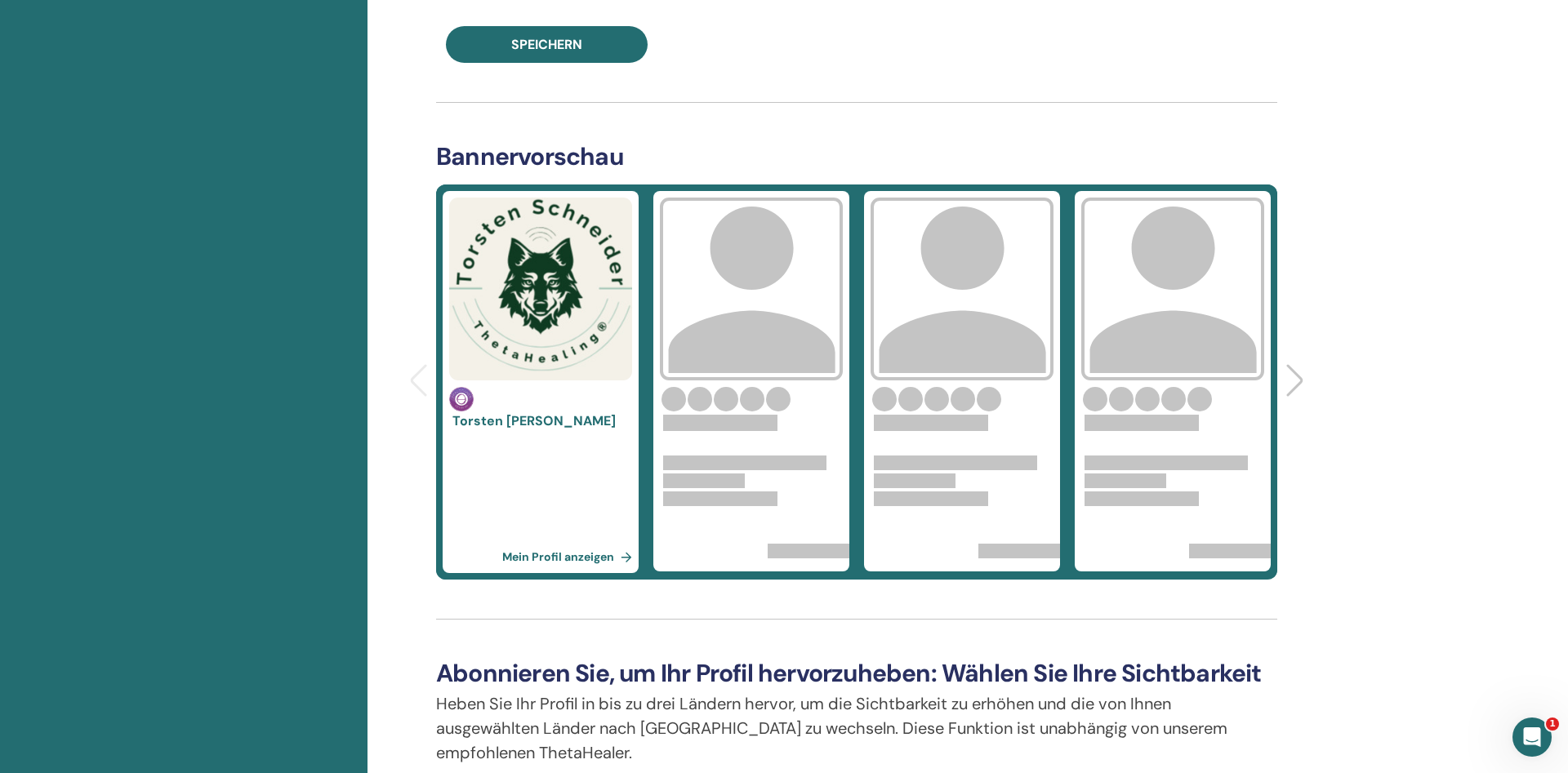
click at [560, 555] on link "Mein Profil anzeigen" at bounding box center [570, 557] width 137 height 33
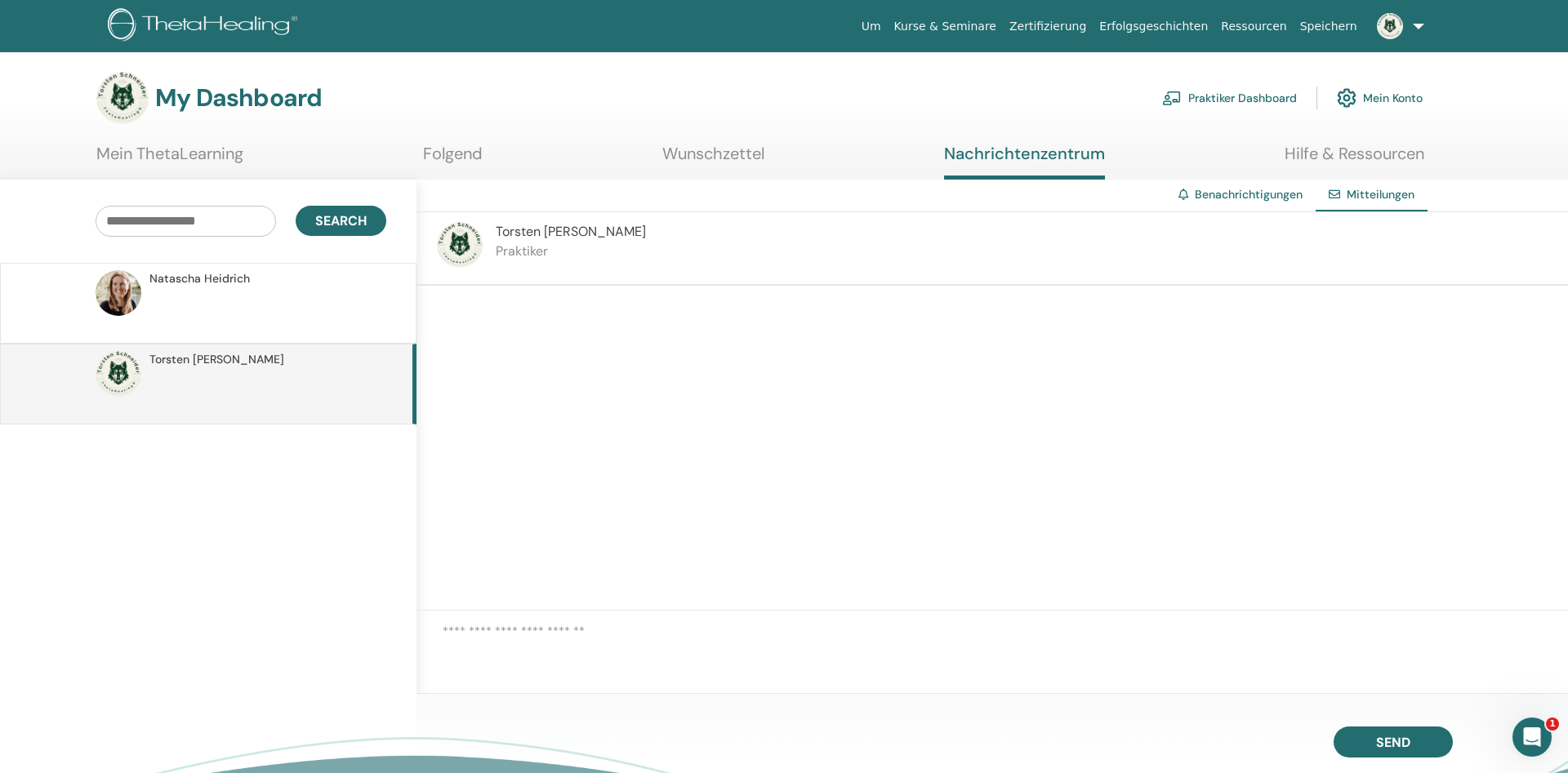
click at [217, 153] on link "Mein ThetaLearning" at bounding box center [170, 159] width 147 height 32
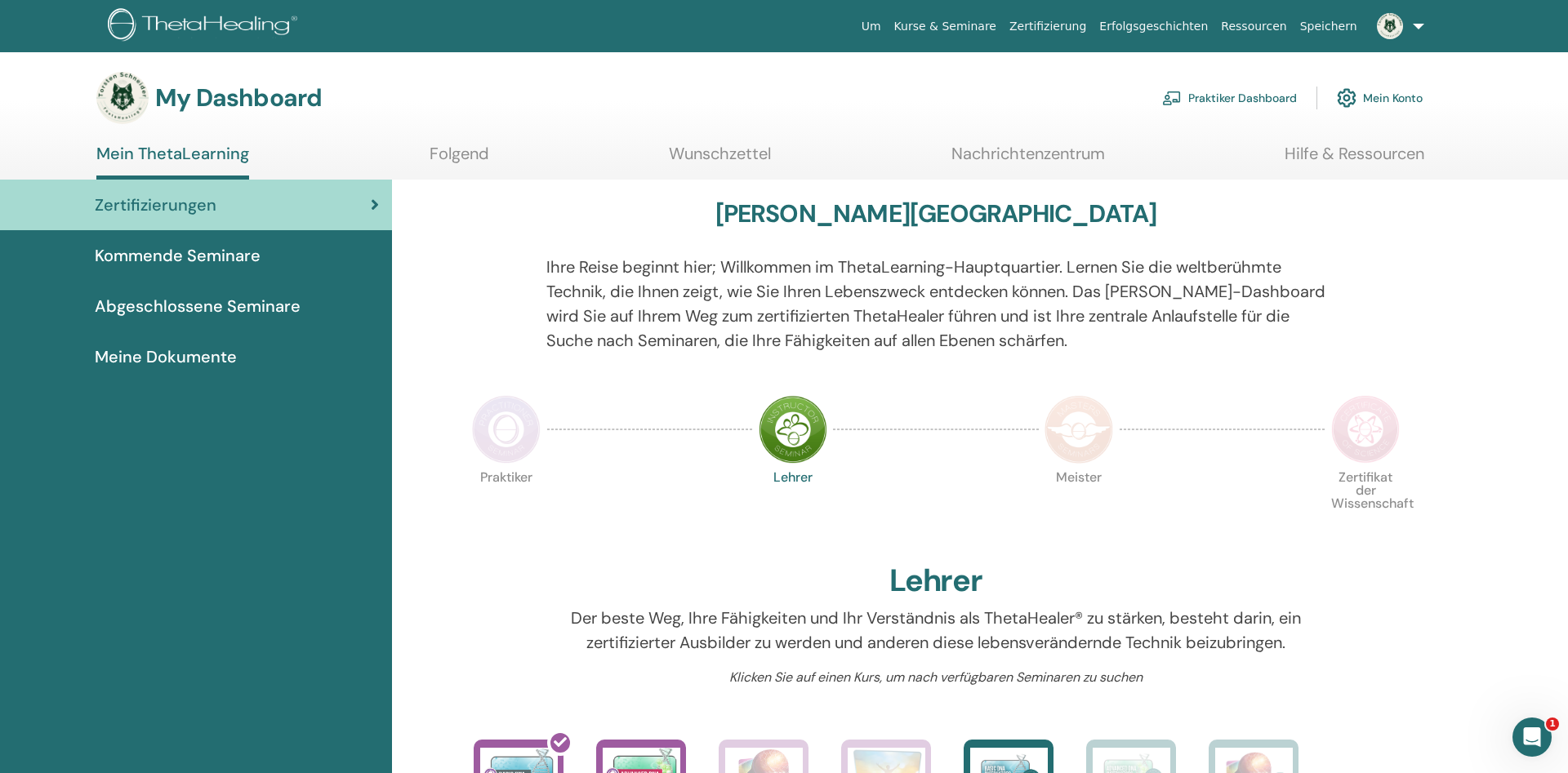
click at [477, 153] on link "Folgend" at bounding box center [459, 159] width 60 height 32
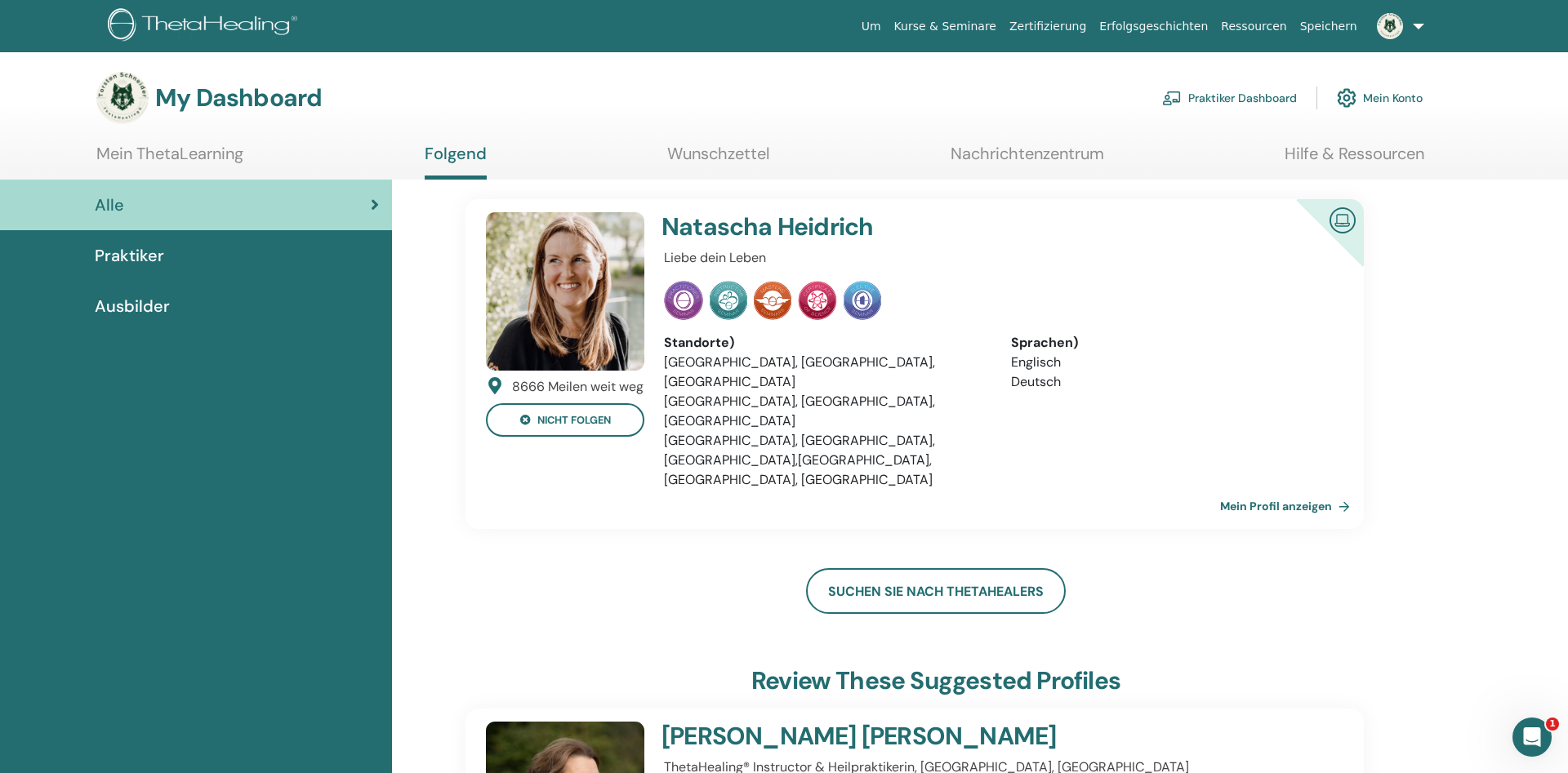
click at [714, 151] on link "Wunschzettel" at bounding box center [717, 159] width 102 height 32
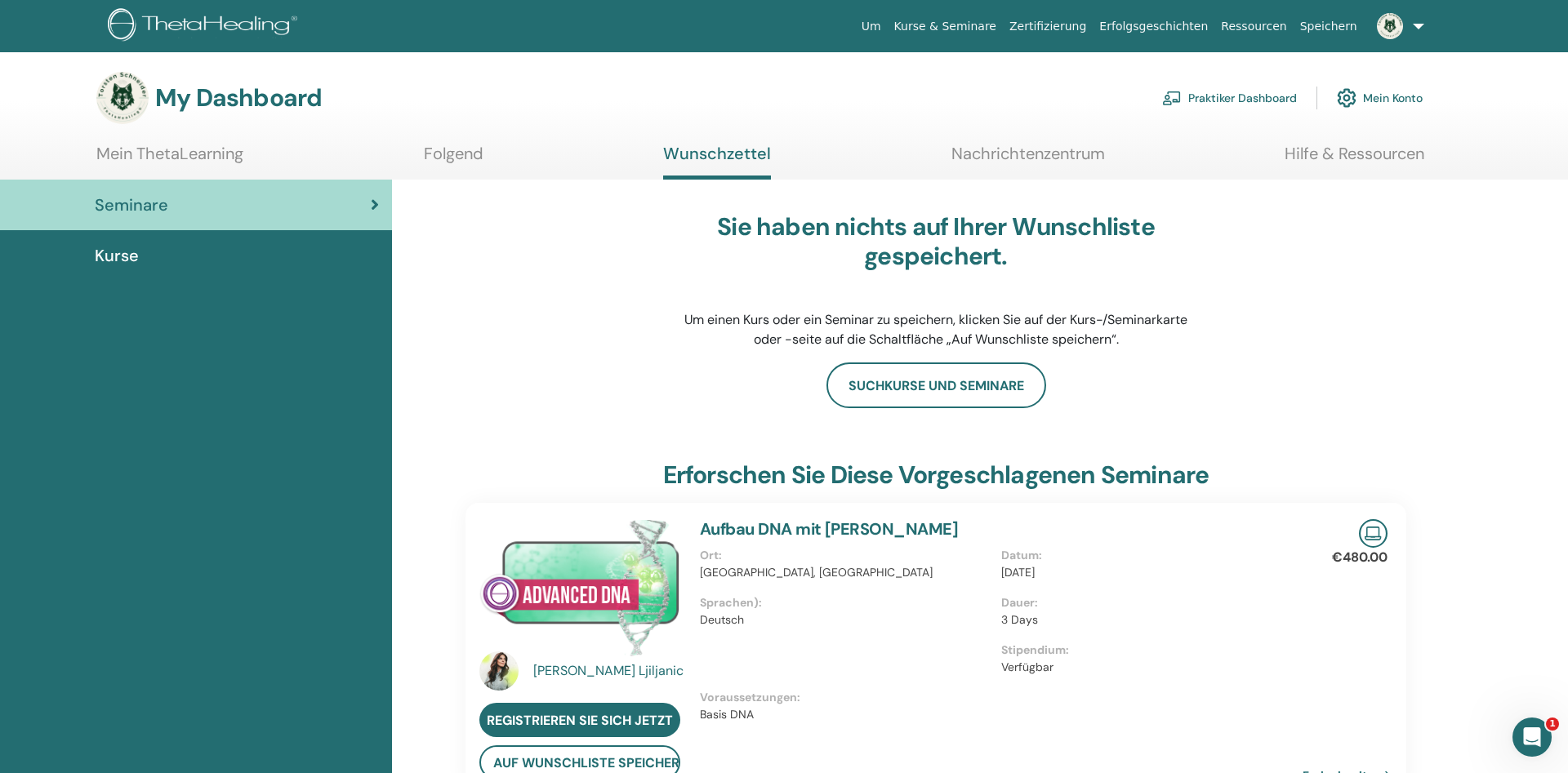
click at [195, 258] on div "Kurse" at bounding box center [196, 256] width 366 height 24
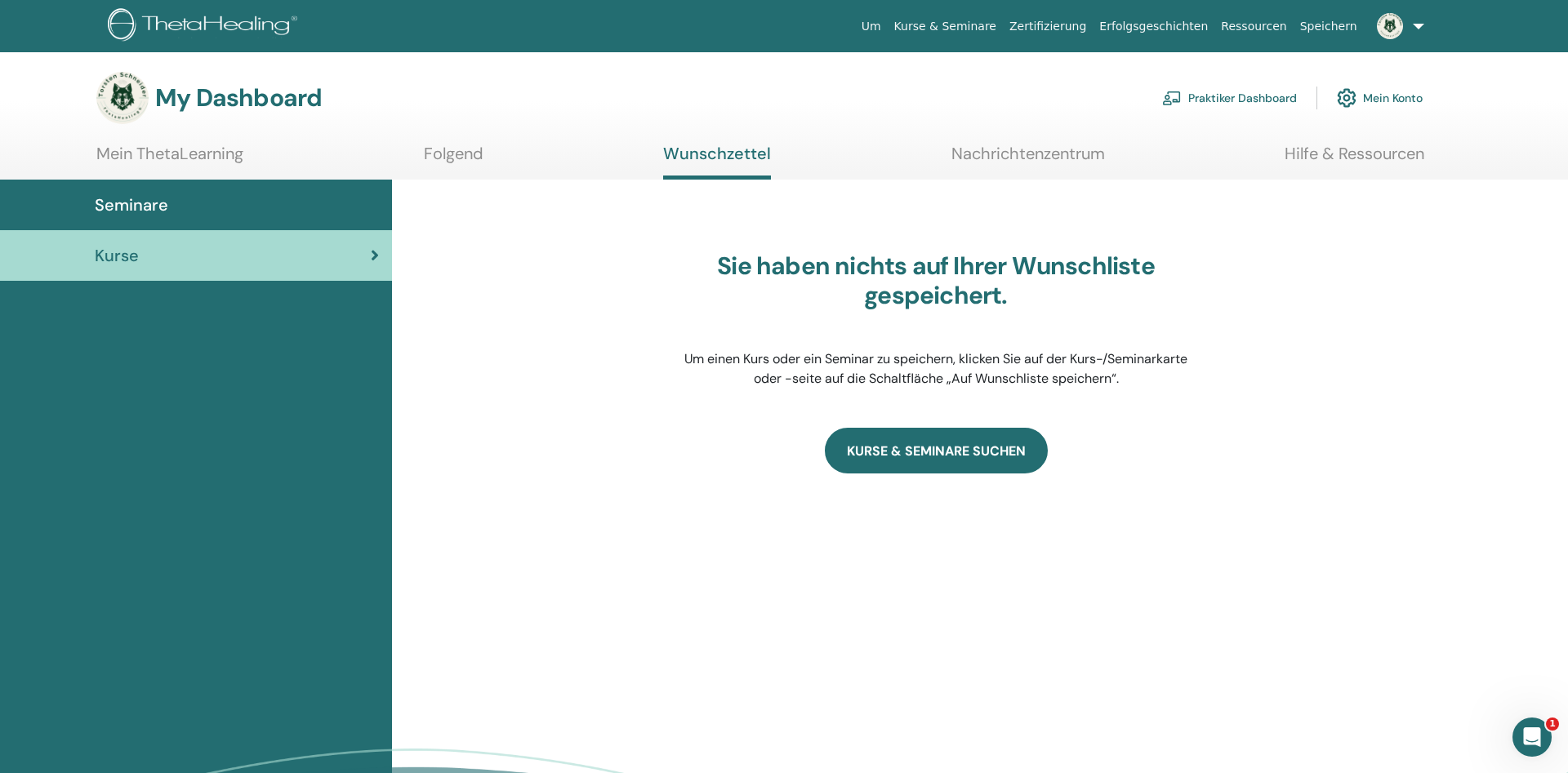
click at [931, 448] on link "KURSE & SEMINARE SUCHEN" at bounding box center [937, 450] width 223 height 46
